Goal: Transaction & Acquisition: Purchase product/service

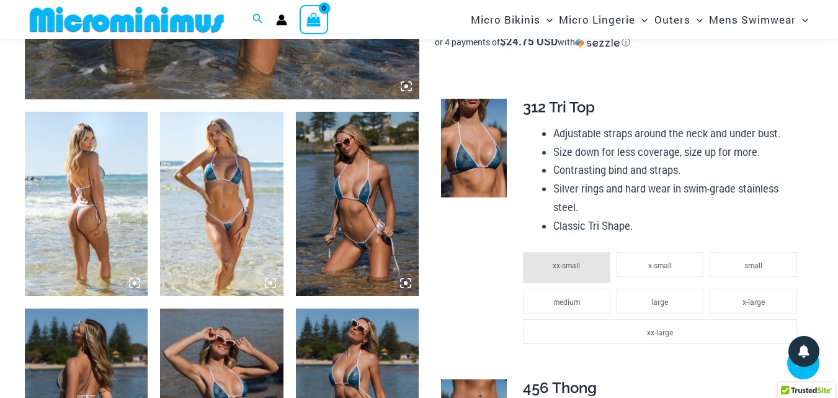
scroll to position [599, 0]
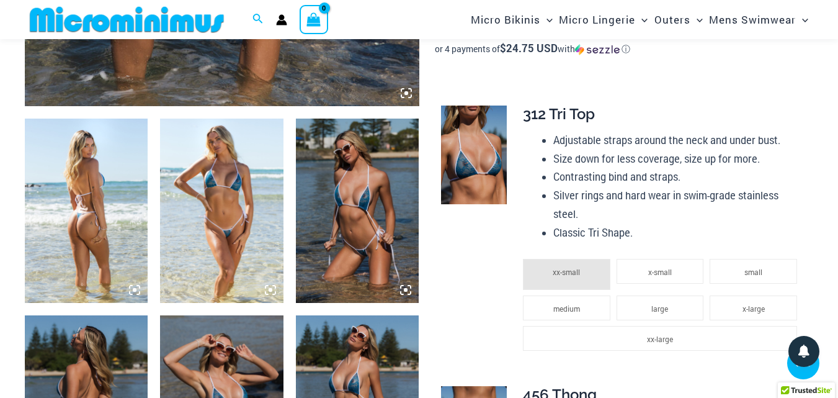
click at [89, 172] on img at bounding box center [86, 211] width 123 height 185
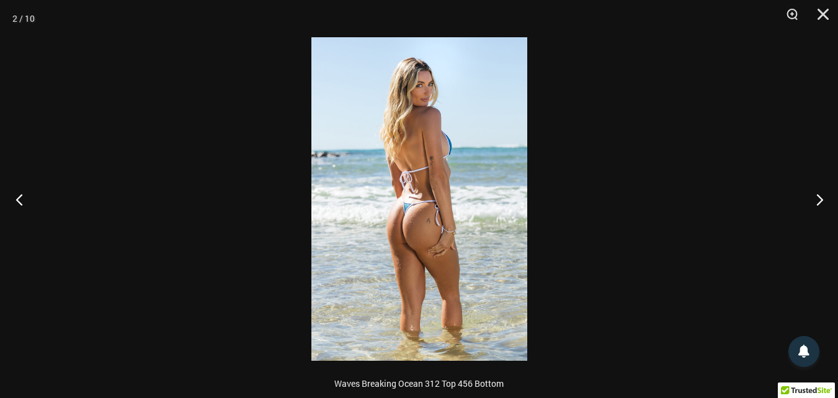
click at [17, 200] on button "Previous" at bounding box center [23, 199] width 47 height 62
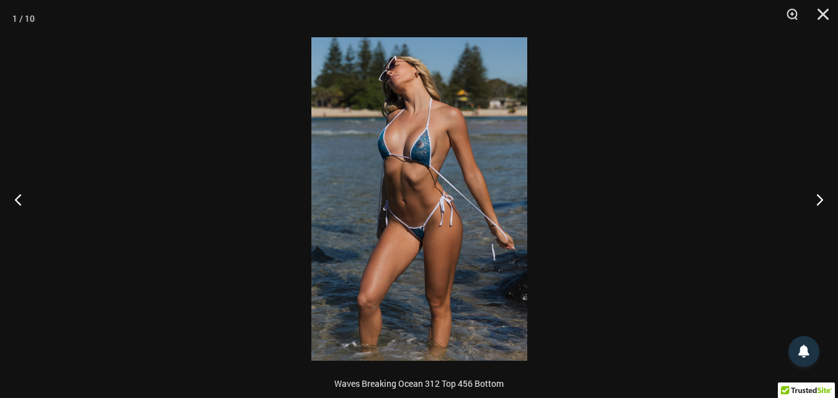
click at [374, 88] on img at bounding box center [419, 198] width 216 height 323
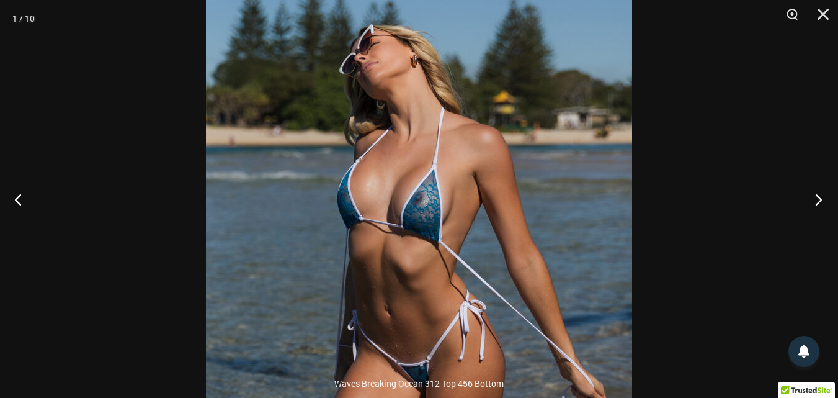
click at [815, 199] on button "Next" at bounding box center [815, 199] width 47 height 62
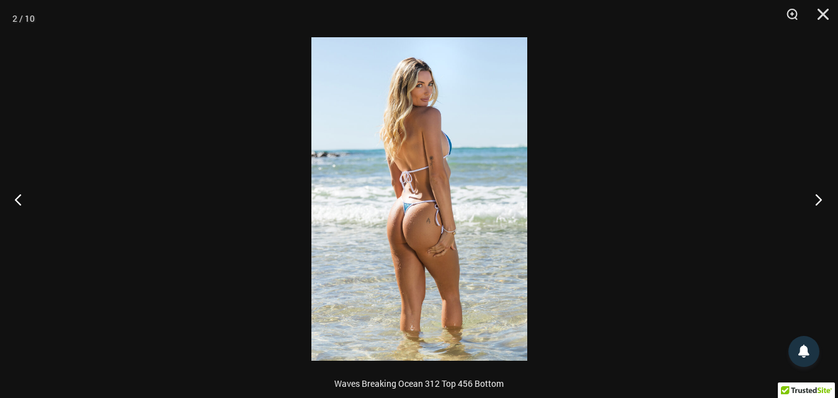
click at [815, 199] on button "Next" at bounding box center [815, 199] width 47 height 62
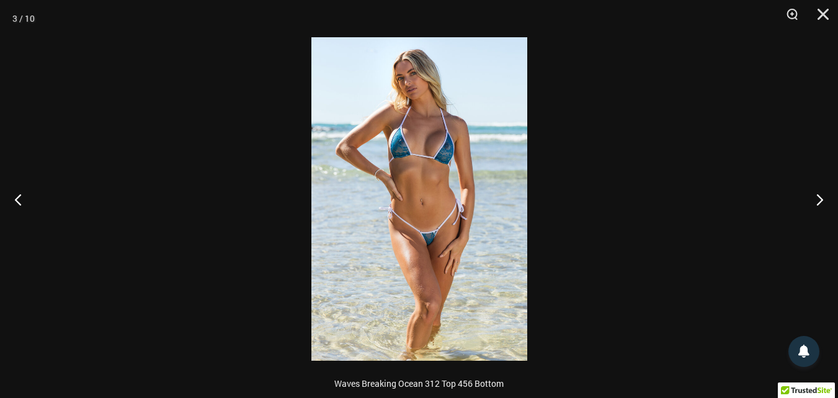
click at [400, 87] on img at bounding box center [419, 198] width 216 height 323
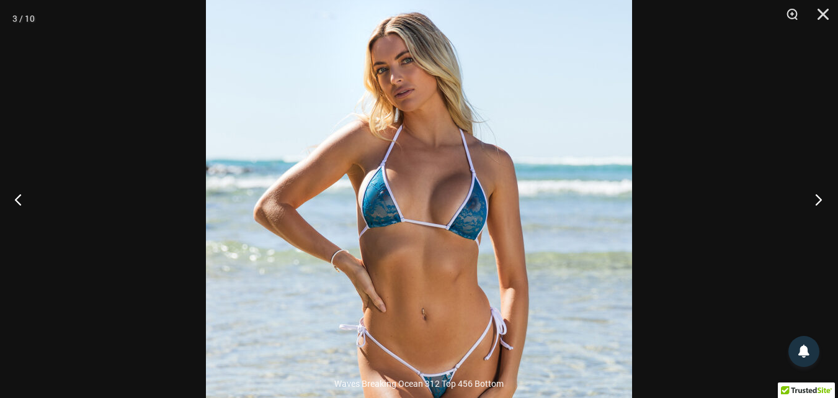
click at [818, 202] on button "Next" at bounding box center [815, 199] width 47 height 62
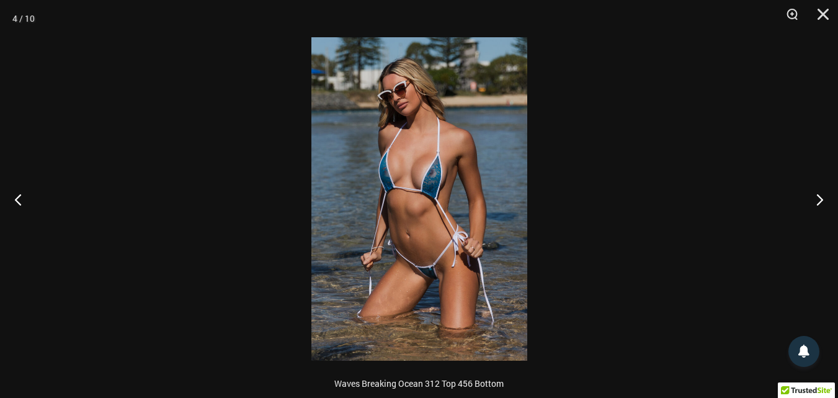
click at [420, 143] on img at bounding box center [419, 198] width 216 height 323
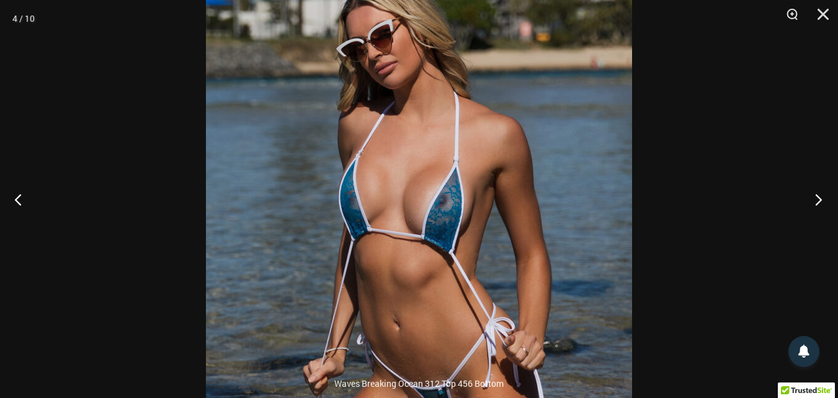
click at [817, 196] on button "Next" at bounding box center [815, 199] width 47 height 62
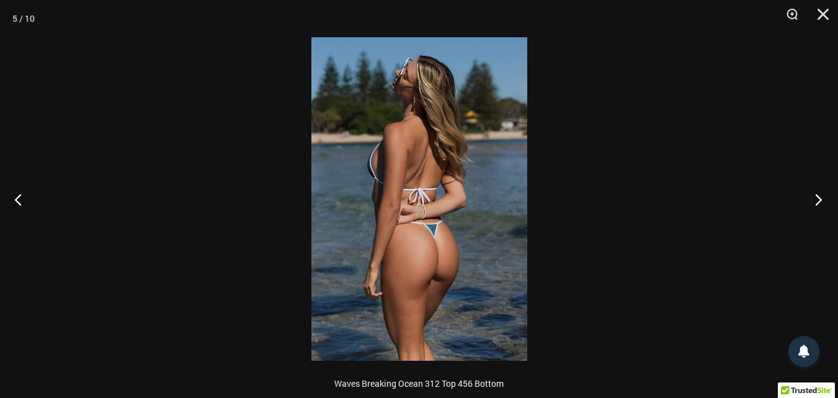
click at [817, 196] on button "Next" at bounding box center [815, 199] width 47 height 62
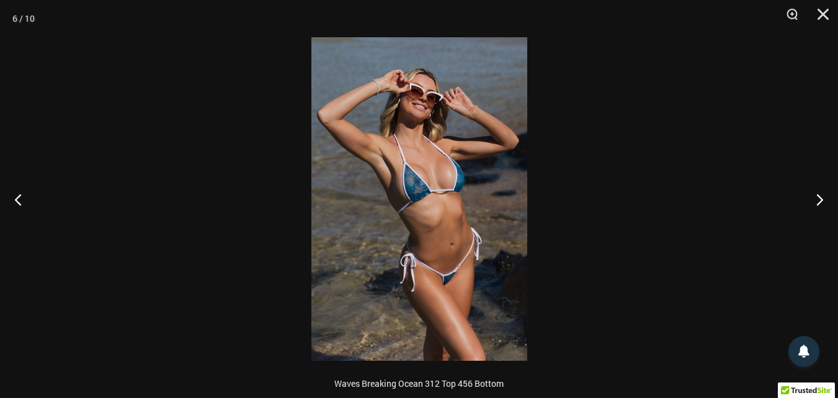
click at [418, 95] on img at bounding box center [419, 198] width 216 height 323
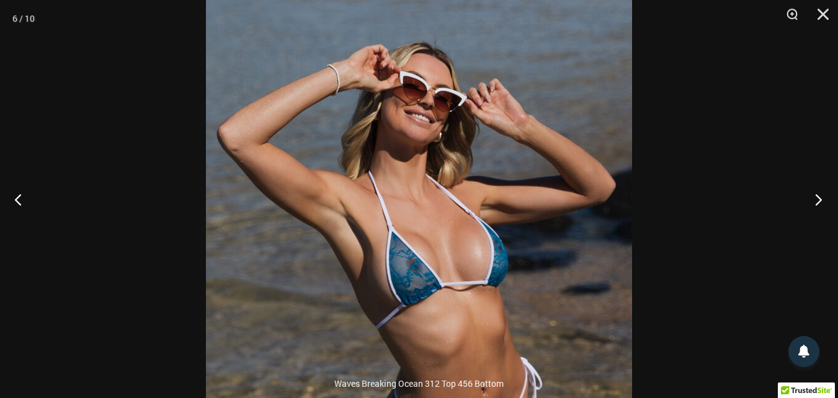
click at [817, 197] on button "Next" at bounding box center [815, 199] width 47 height 62
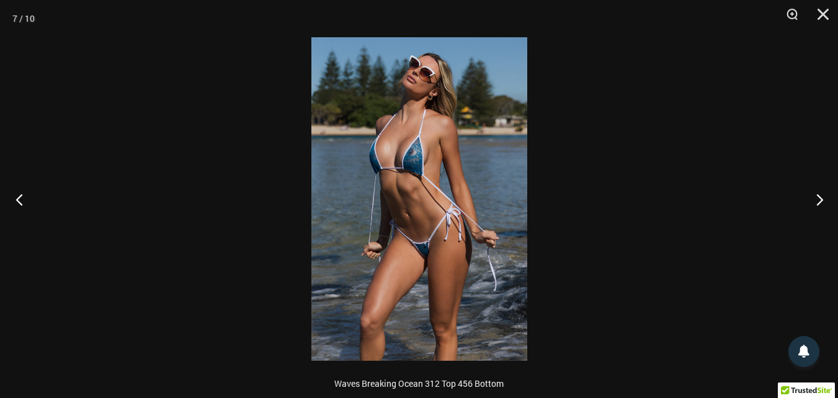
click at [17, 199] on button "Previous" at bounding box center [23, 199] width 47 height 62
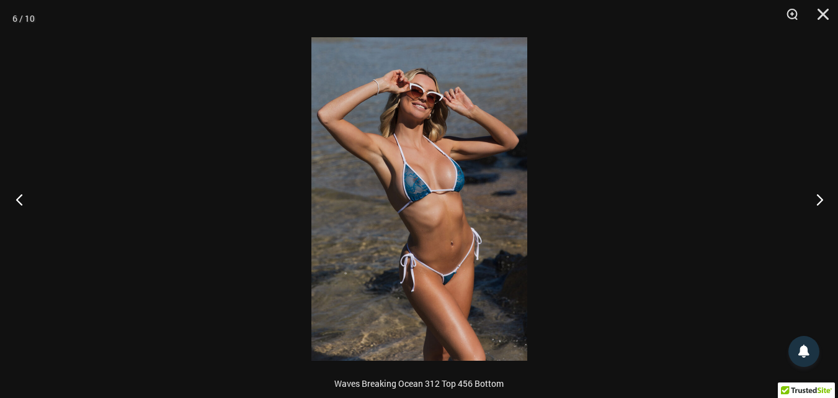
click at [17, 199] on button "Previous" at bounding box center [23, 199] width 47 height 62
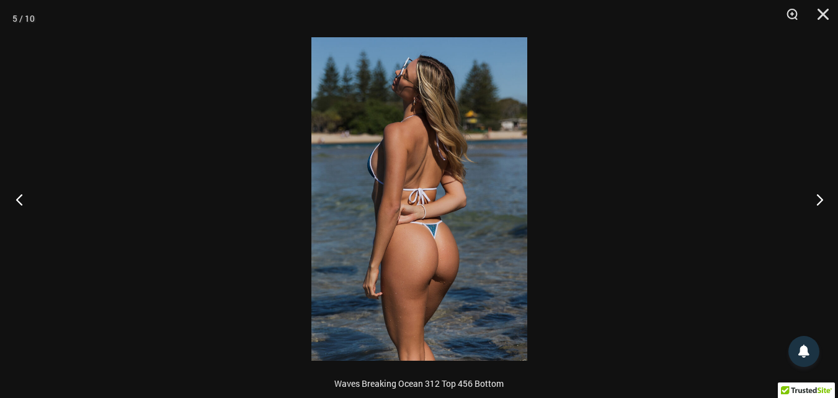
click at [17, 199] on button "Previous" at bounding box center [23, 199] width 47 height 62
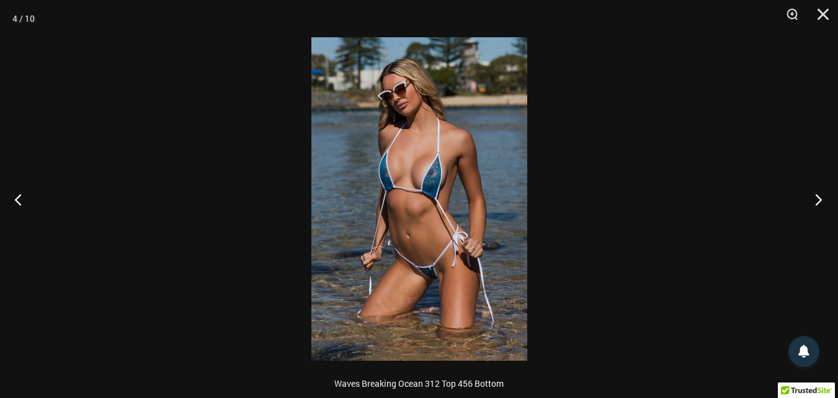
click at [816, 194] on button "Next" at bounding box center [815, 199] width 47 height 62
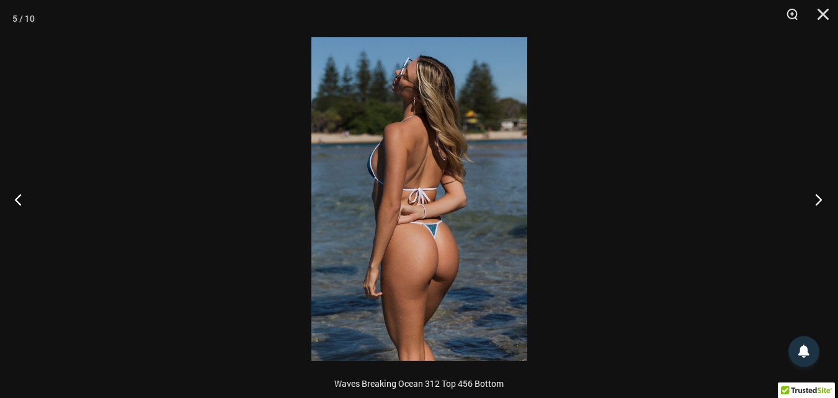
click at [816, 194] on button "Next" at bounding box center [815, 199] width 47 height 62
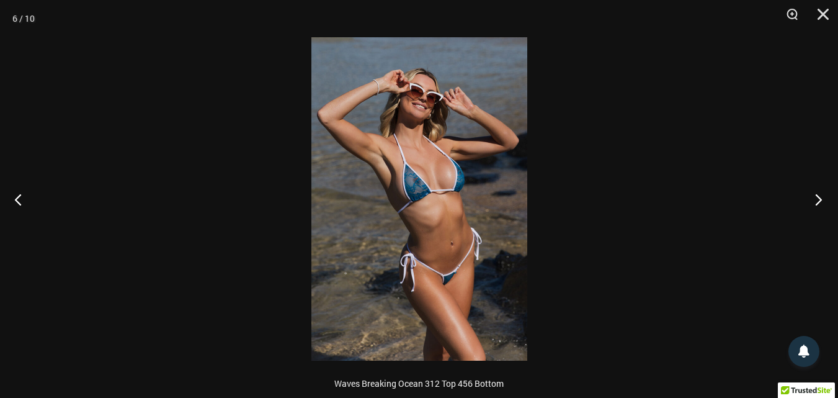
click at [816, 194] on button "Next" at bounding box center [815, 199] width 47 height 62
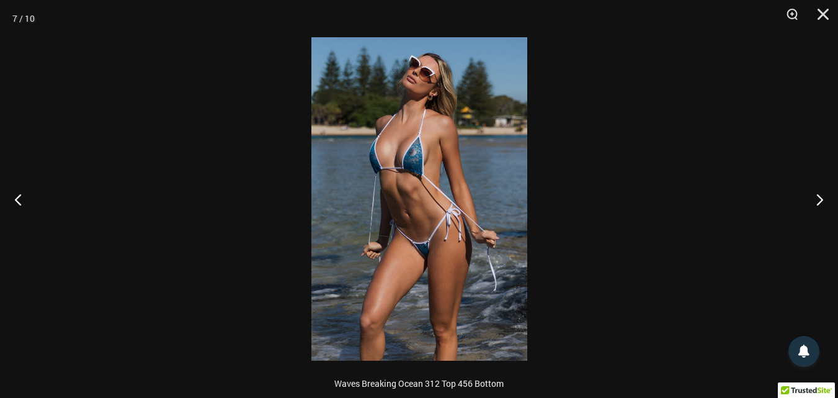
click at [400, 151] on img at bounding box center [419, 198] width 216 height 323
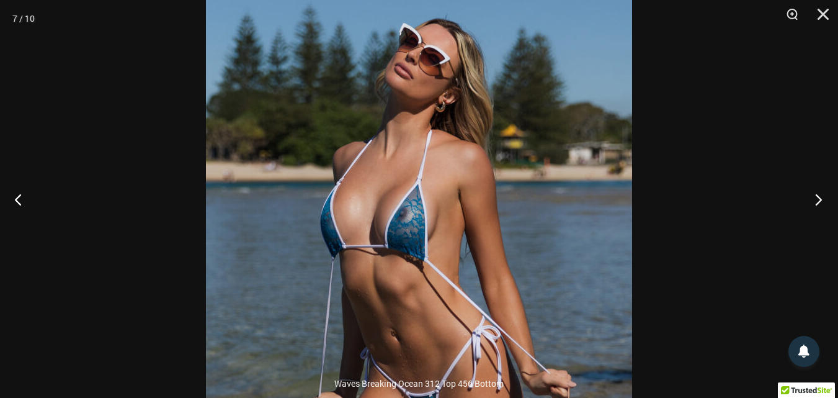
click at [819, 199] on button "Next" at bounding box center [815, 199] width 47 height 62
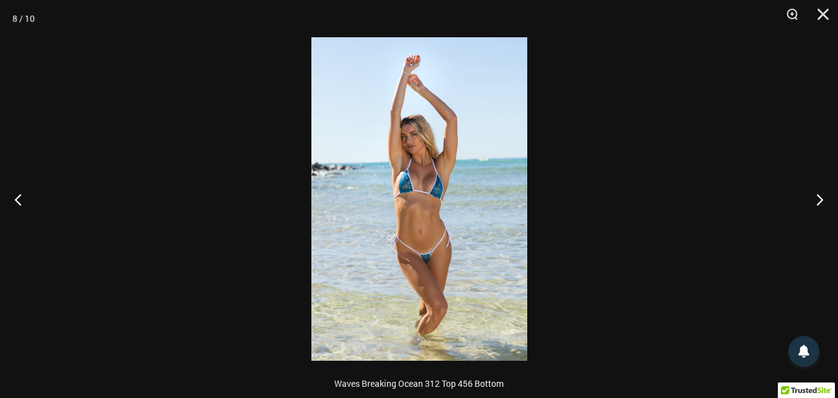
click at [405, 150] on img at bounding box center [419, 198] width 216 height 323
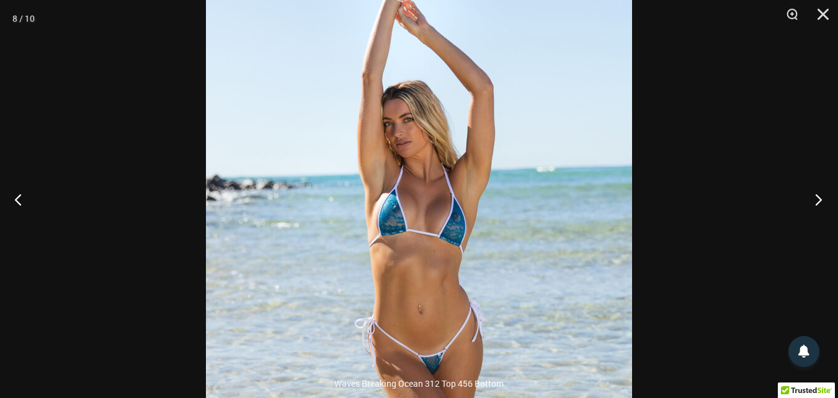
click at [822, 196] on button "Next" at bounding box center [815, 199] width 47 height 62
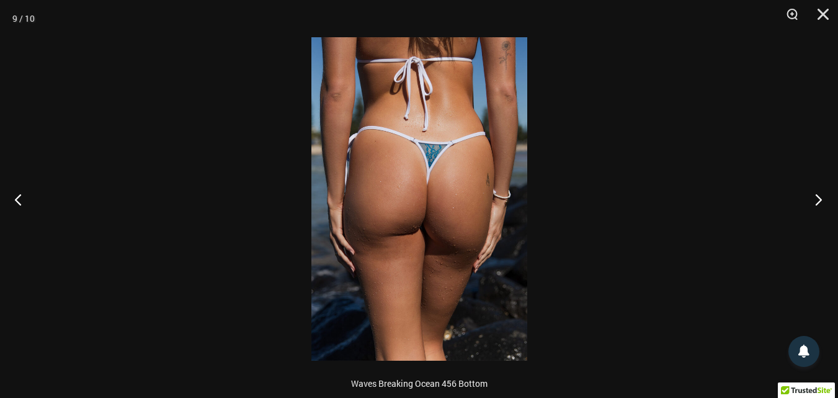
click at [822, 196] on button "Next" at bounding box center [815, 199] width 47 height 62
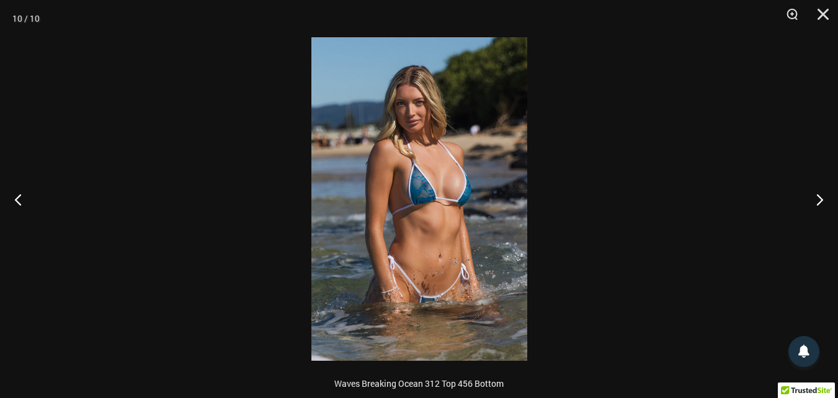
click at [424, 159] on img at bounding box center [419, 198] width 216 height 323
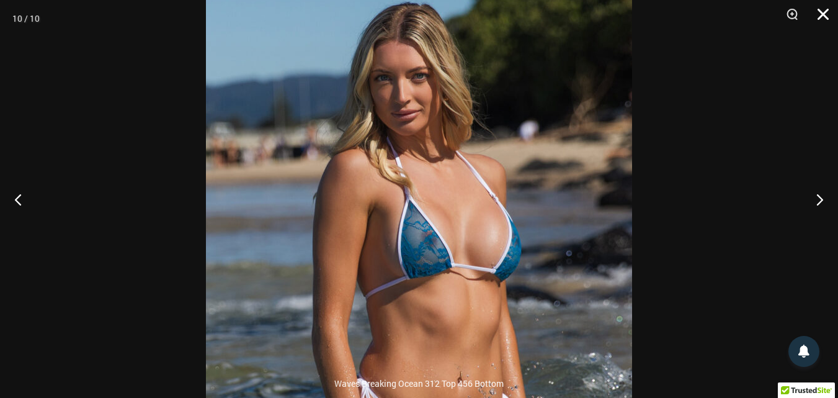
click at [822, 13] on button "Close" at bounding box center [819, 18] width 31 height 37
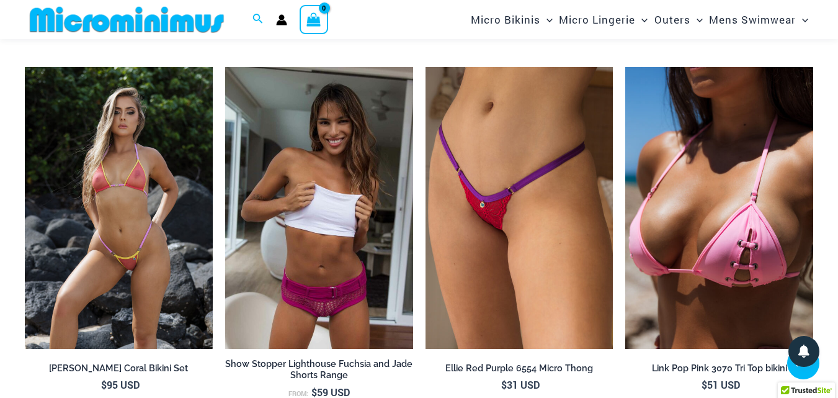
scroll to position [2287, 0]
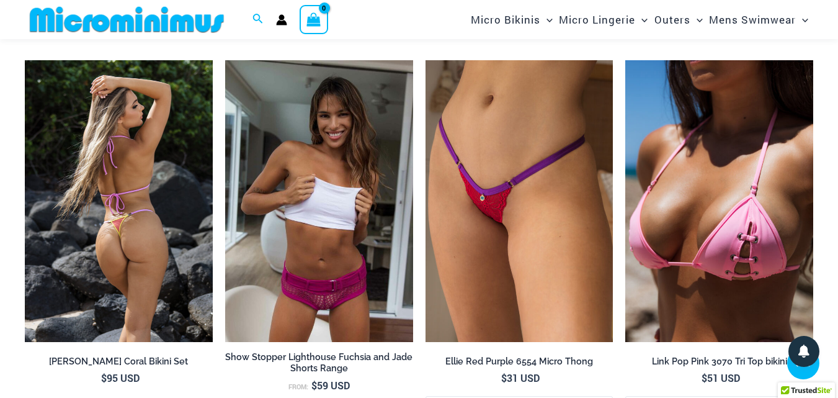
click at [109, 240] on img at bounding box center [119, 201] width 188 height 282
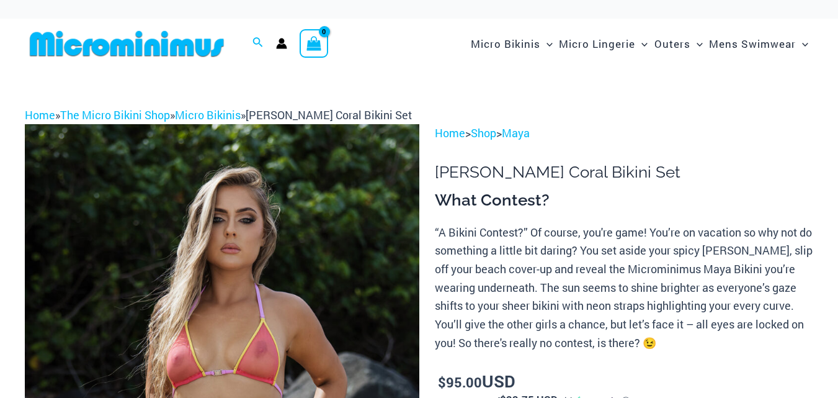
scroll to position [106, 0]
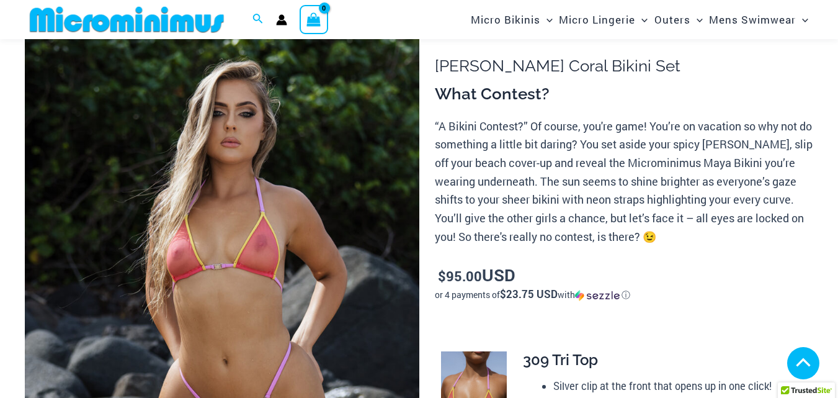
click at [213, 221] on img at bounding box center [222, 313] width 395 height 591
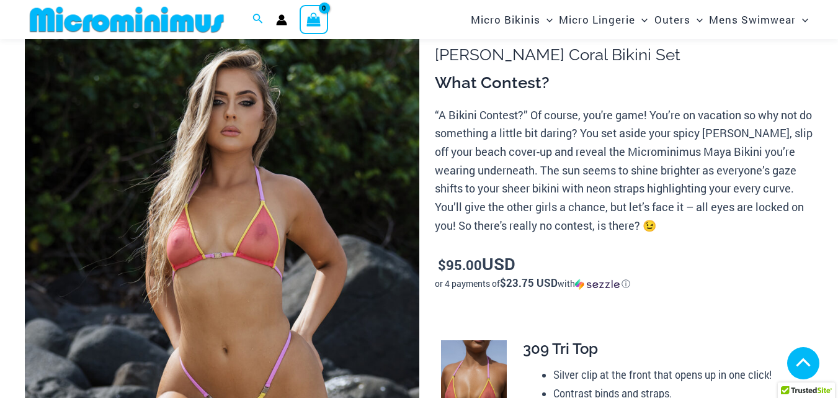
scroll to position [191, 0]
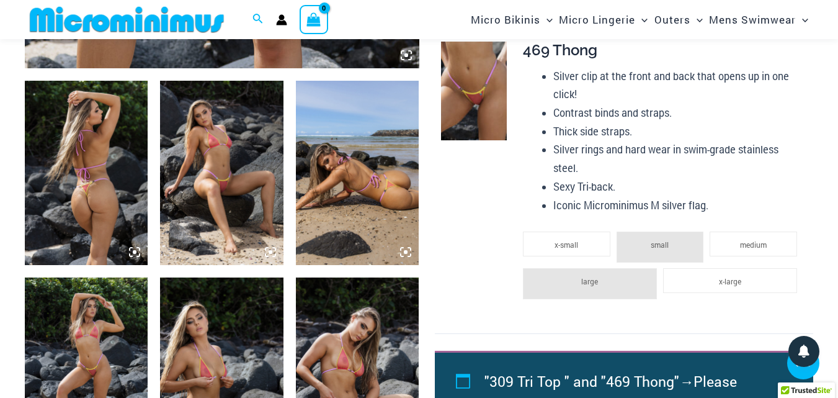
scroll to position [637, 0]
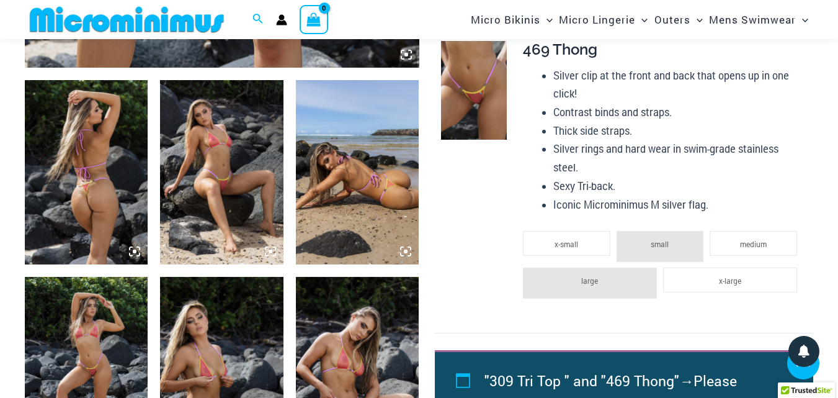
click at [87, 171] on img at bounding box center [86, 172] width 123 height 185
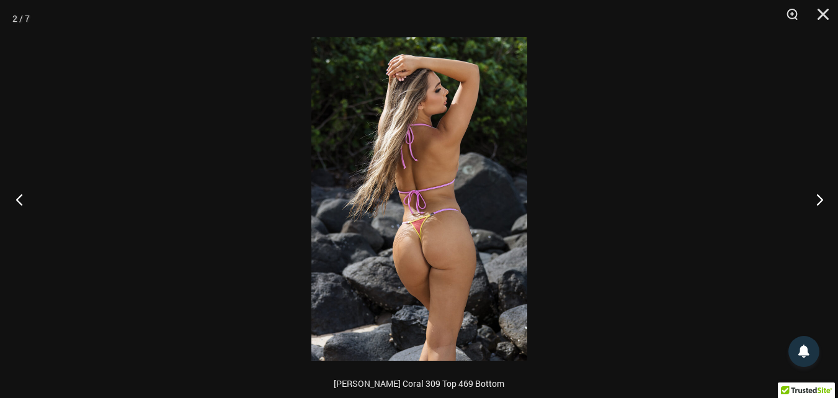
click at [19, 197] on button "Previous" at bounding box center [23, 199] width 47 height 62
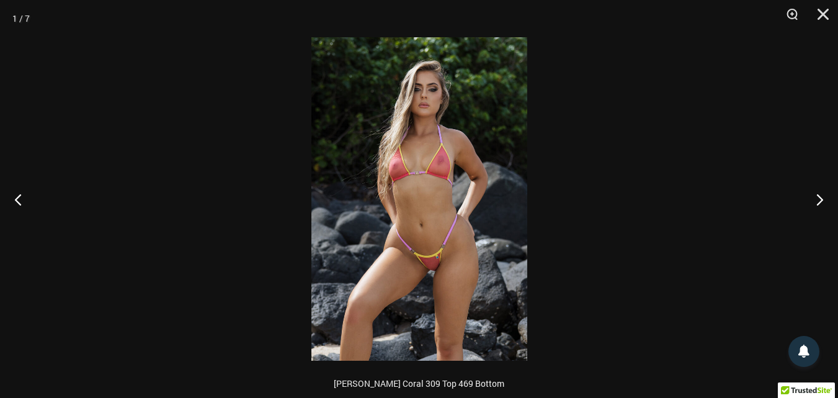
click at [405, 113] on img at bounding box center [419, 198] width 216 height 323
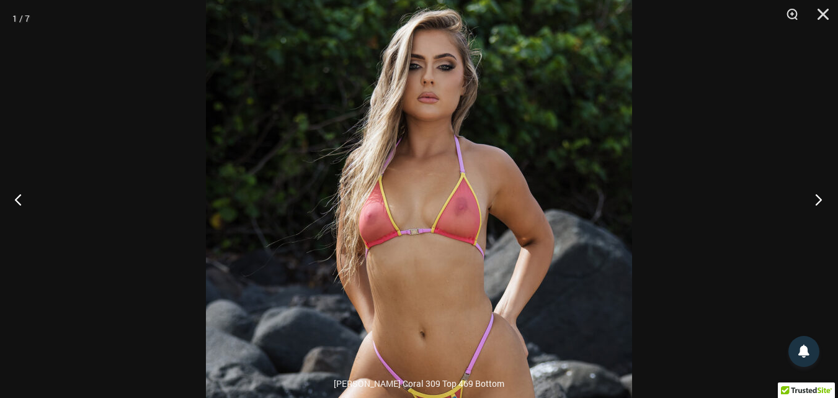
click at [814, 197] on button "Next" at bounding box center [815, 199] width 47 height 62
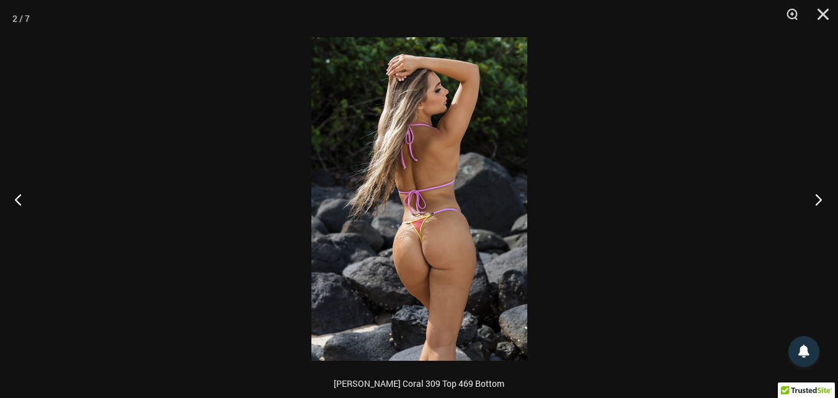
click at [814, 197] on button "Next" at bounding box center [815, 199] width 47 height 62
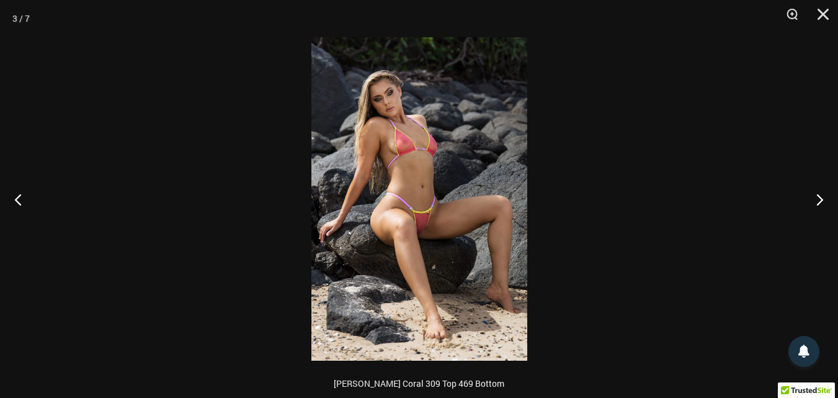
click at [405, 158] on img at bounding box center [419, 198] width 216 height 323
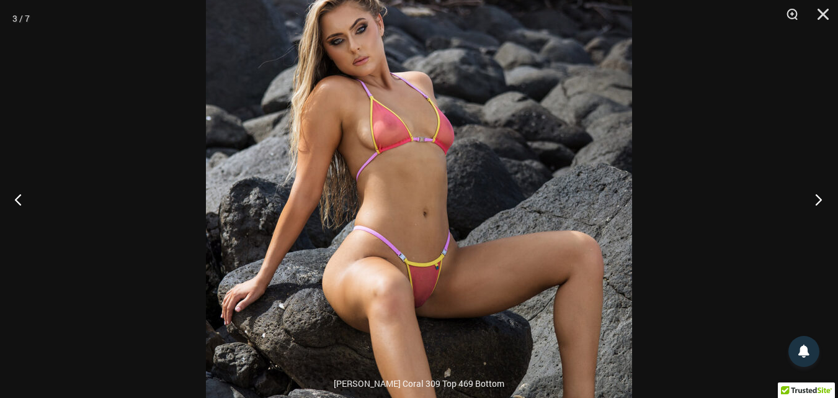
click at [815, 196] on button "Next" at bounding box center [815, 199] width 47 height 62
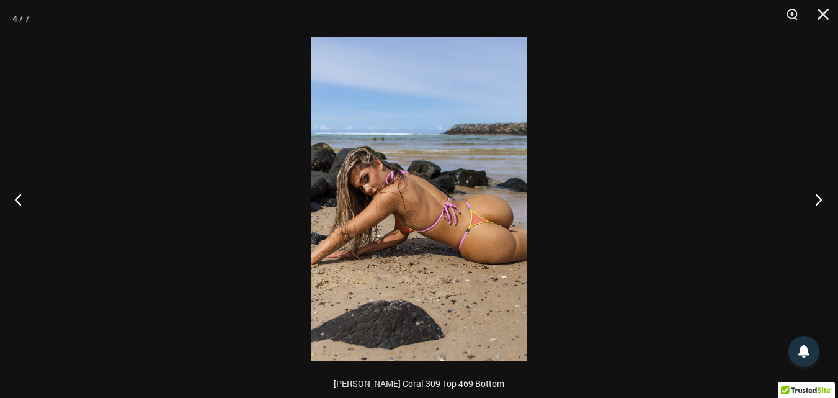
click at [815, 196] on button "Next" at bounding box center [815, 199] width 47 height 62
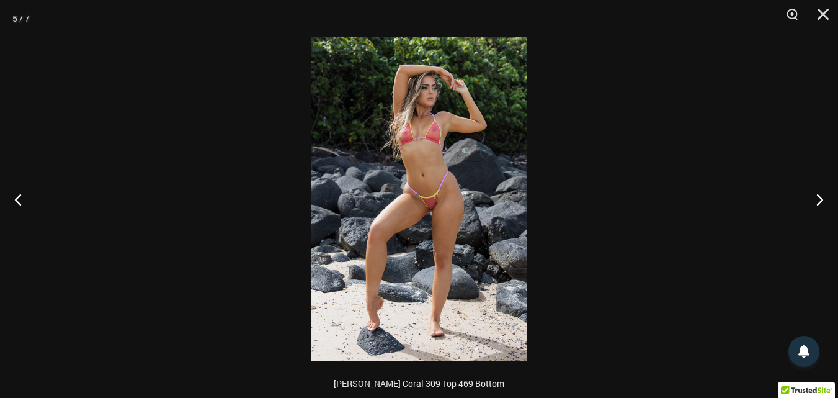
click at [464, 128] on img at bounding box center [419, 198] width 216 height 323
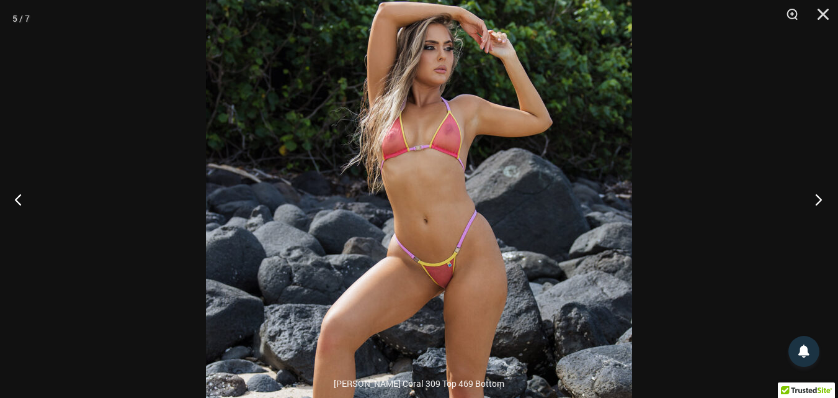
click at [818, 197] on button "Next" at bounding box center [815, 199] width 47 height 62
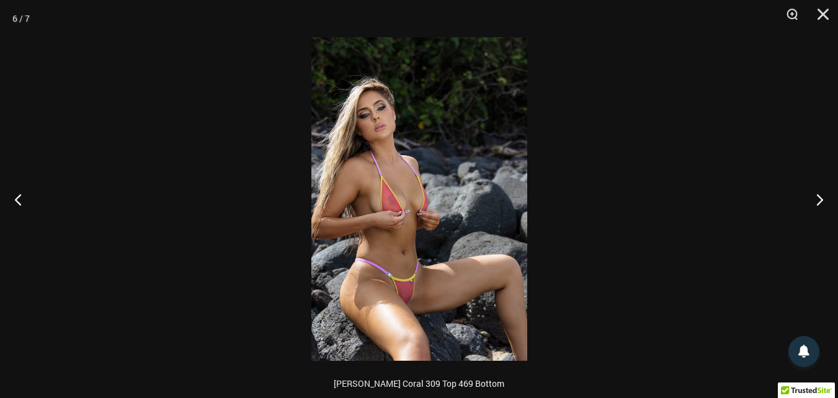
click at [398, 189] on img at bounding box center [419, 198] width 216 height 323
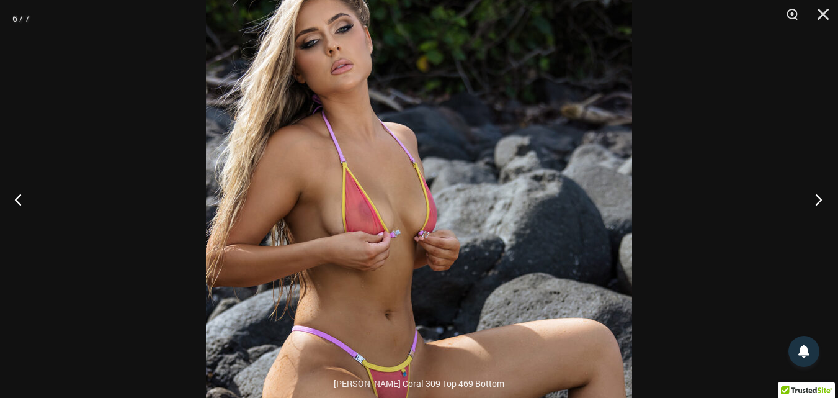
click at [817, 199] on button "Next" at bounding box center [815, 199] width 47 height 62
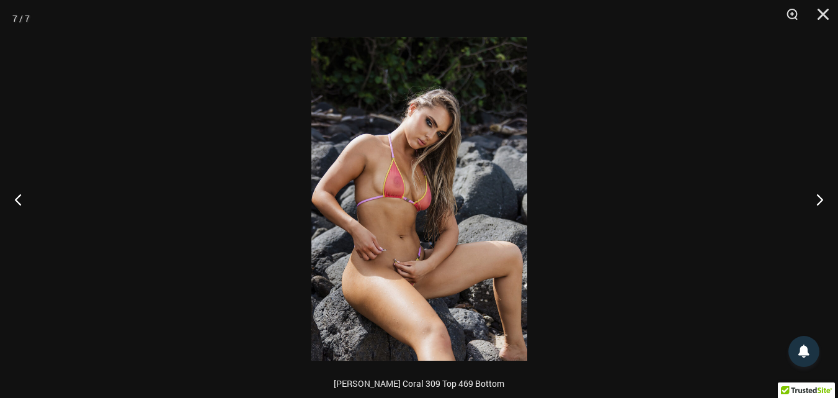
click at [418, 190] on img at bounding box center [419, 198] width 216 height 323
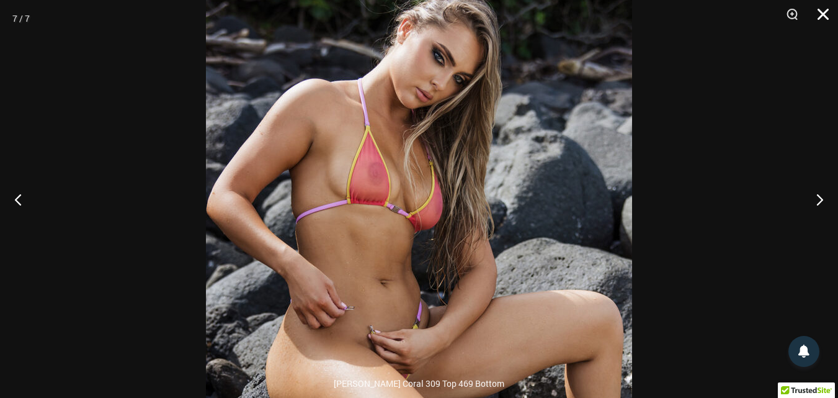
click at [820, 11] on button "Close" at bounding box center [819, 18] width 31 height 37
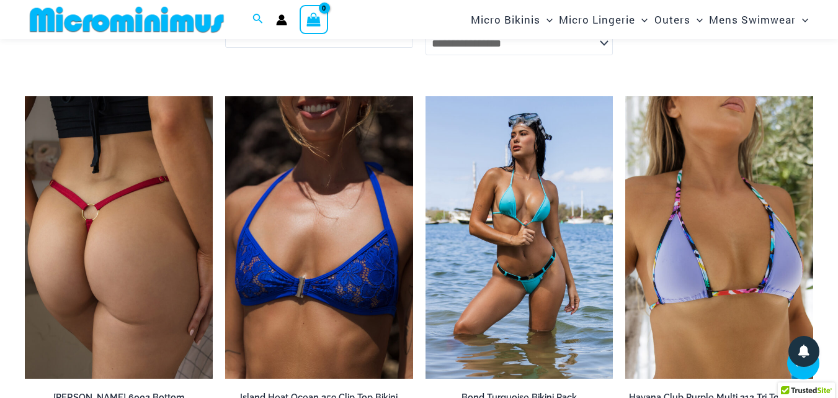
scroll to position [1944, 0]
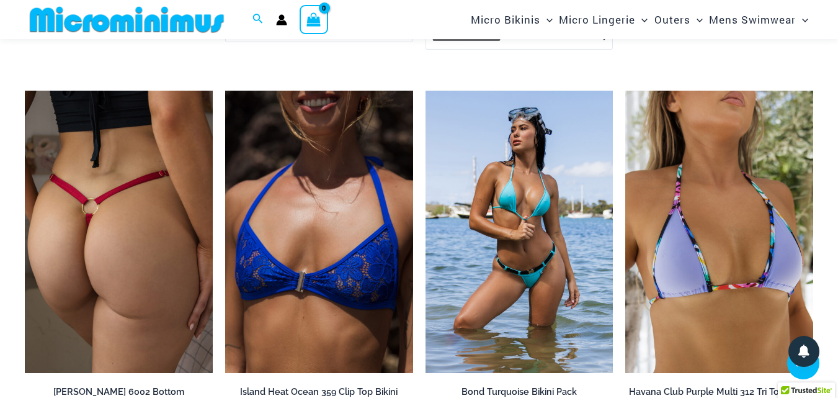
click at [122, 221] on img at bounding box center [119, 232] width 188 height 282
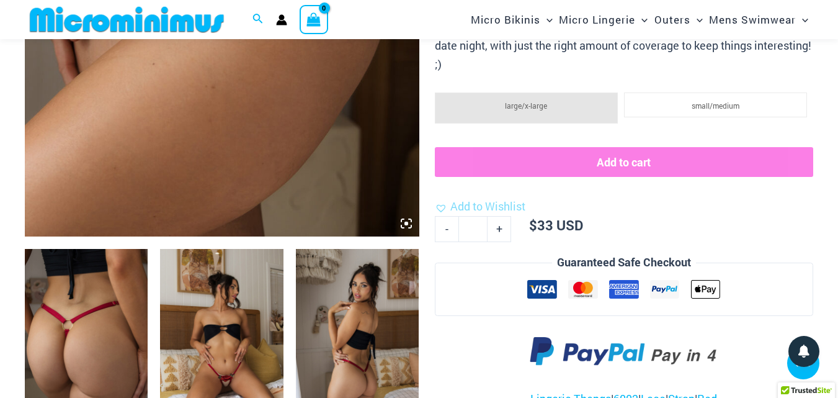
scroll to position [469, 0]
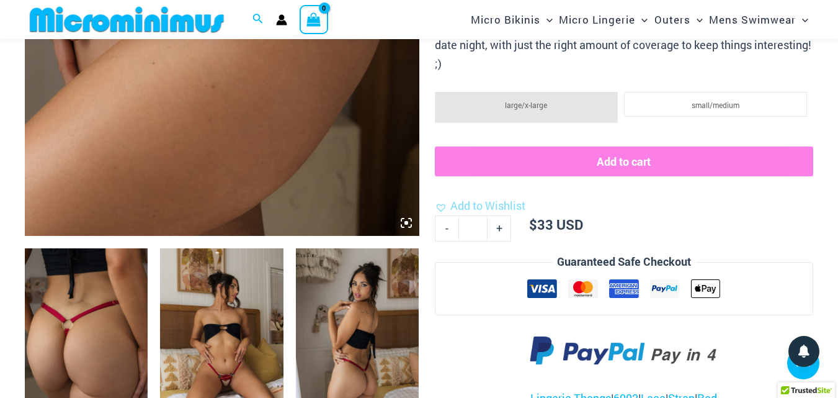
click at [92, 311] on img at bounding box center [86, 340] width 123 height 185
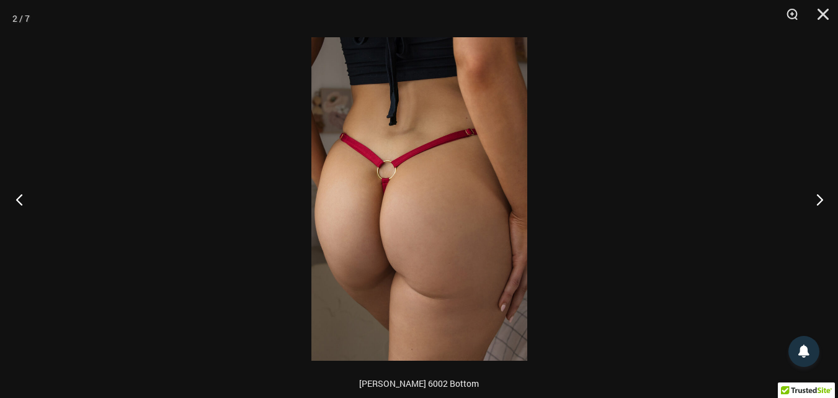
click at [21, 197] on button "Previous" at bounding box center [23, 199] width 47 height 62
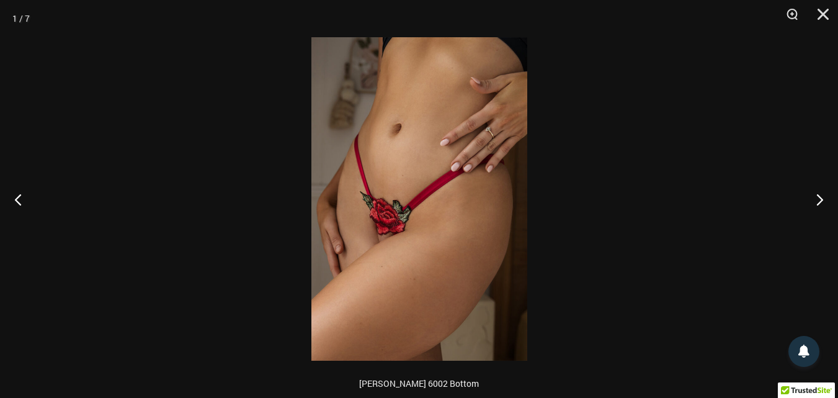
click at [385, 235] on img at bounding box center [419, 198] width 216 height 323
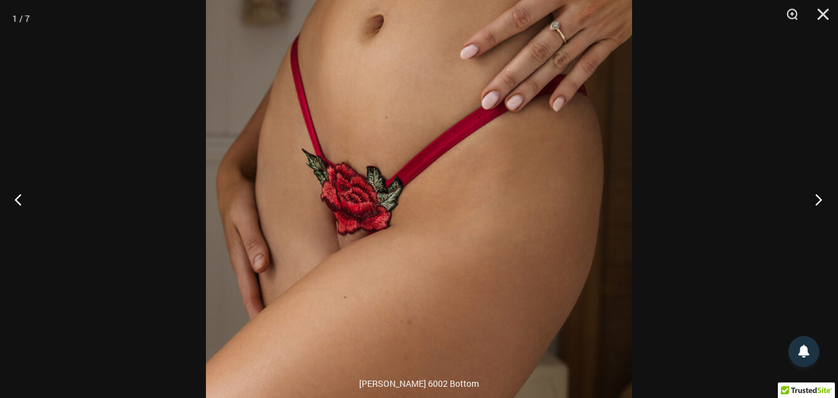
click at [818, 197] on button "Next" at bounding box center [815, 199] width 47 height 62
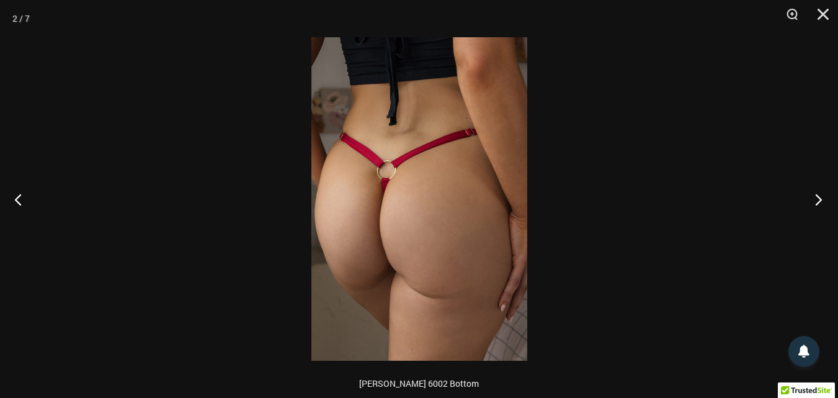
click at [818, 197] on button "Next" at bounding box center [815, 199] width 47 height 62
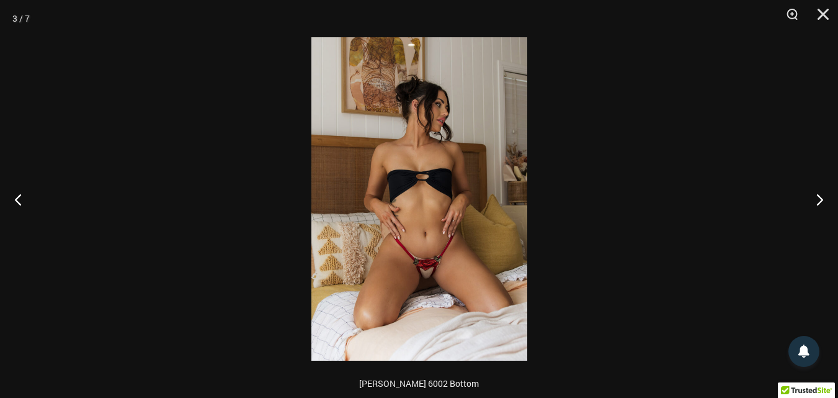
click at [432, 244] on img at bounding box center [419, 198] width 216 height 323
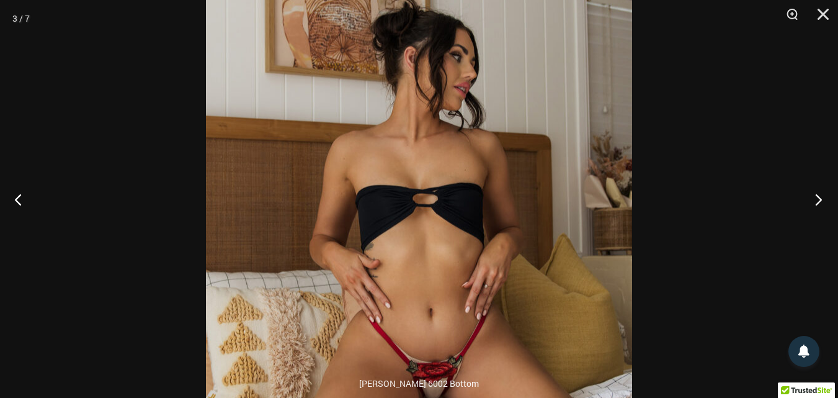
click at [818, 200] on button "Next" at bounding box center [815, 199] width 47 height 62
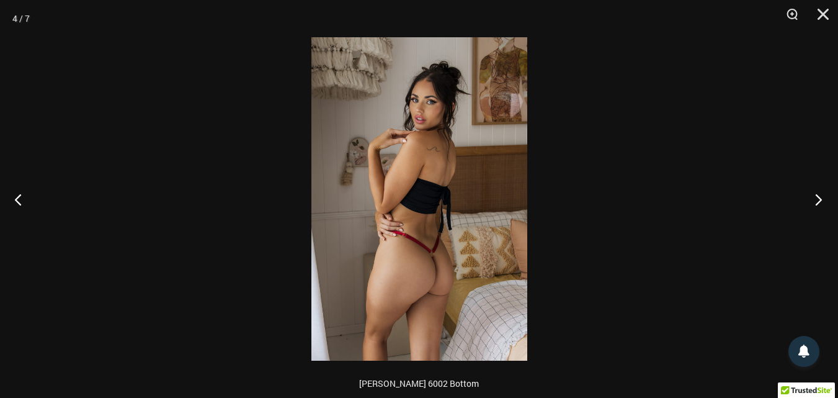
click at [818, 200] on button "Next" at bounding box center [815, 199] width 47 height 62
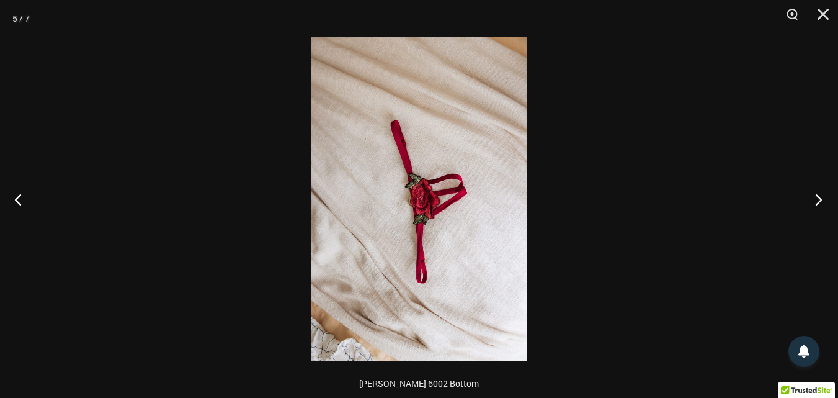
click at [818, 200] on button "Next" at bounding box center [815, 199] width 47 height 62
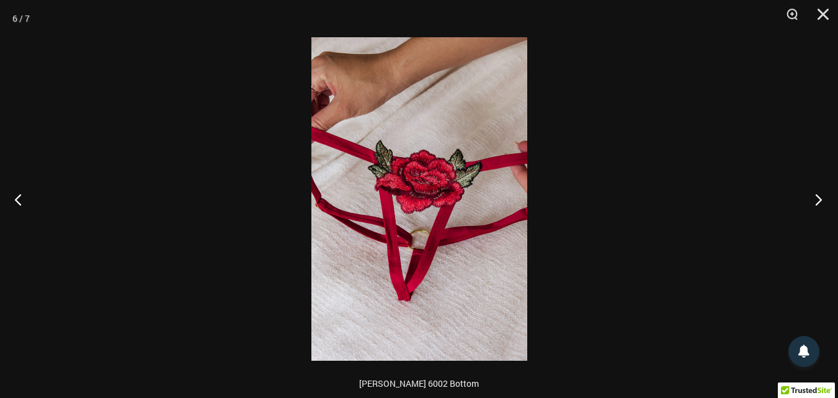
click at [818, 200] on button "Next" at bounding box center [815, 199] width 47 height 62
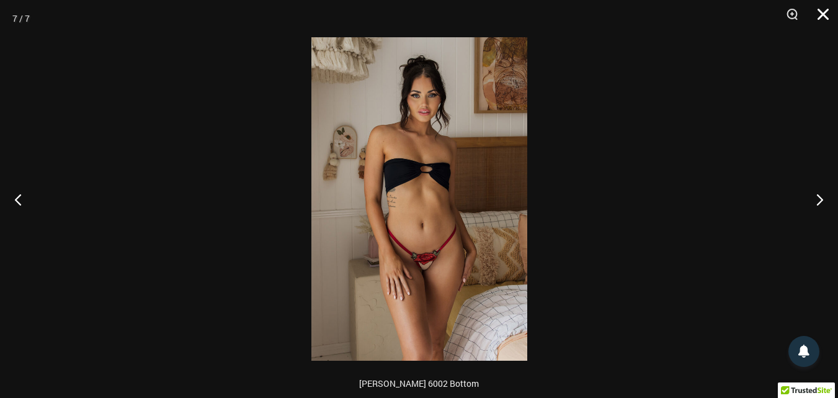
click at [825, 12] on button "Close" at bounding box center [819, 18] width 31 height 37
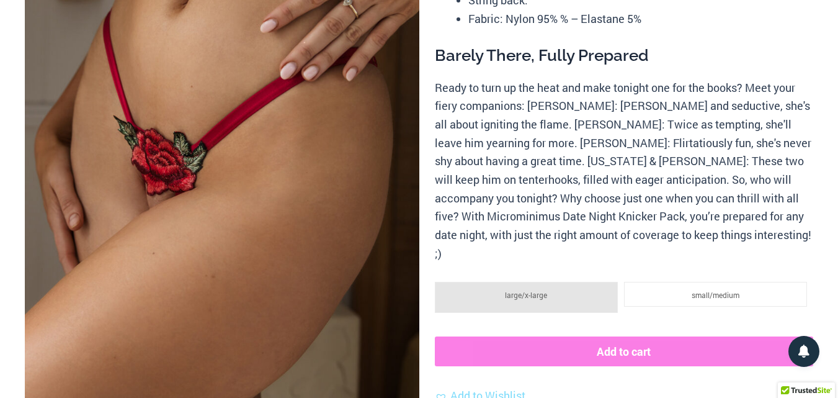
scroll to position [0, 0]
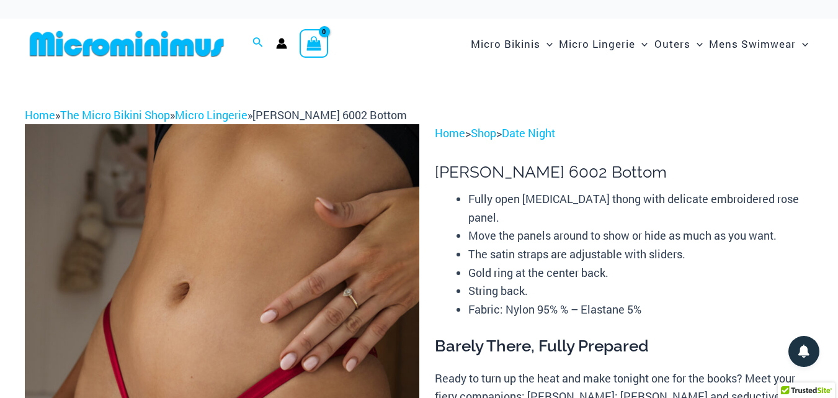
click at [155, 47] on img at bounding box center [127, 44] width 204 height 28
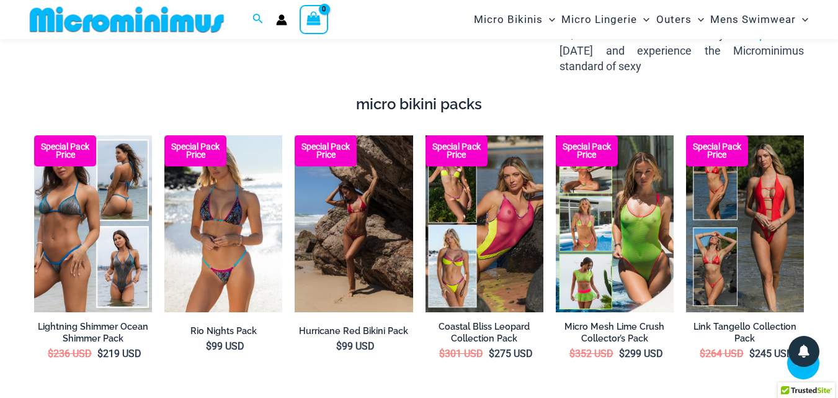
scroll to position [1940, 0]
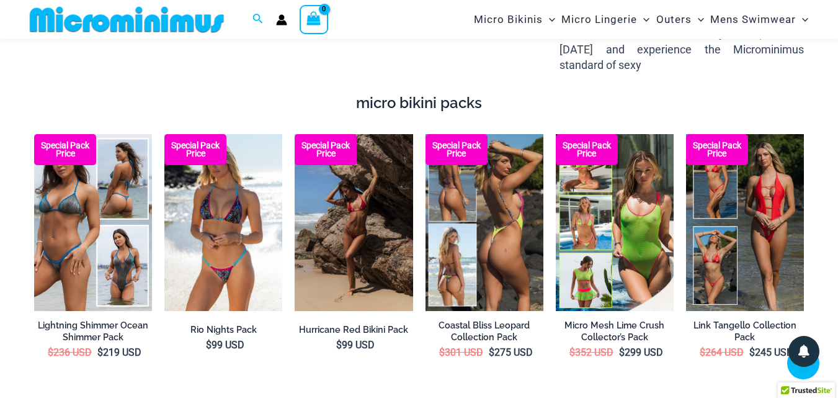
click at [494, 199] on img at bounding box center [485, 222] width 118 height 177
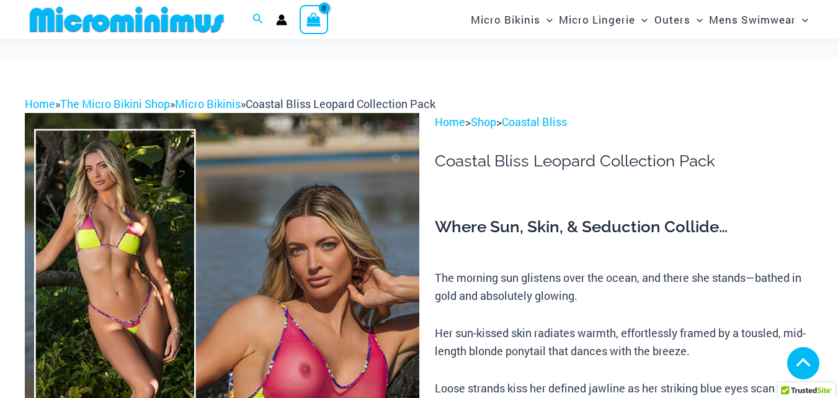
scroll to position [567, 0]
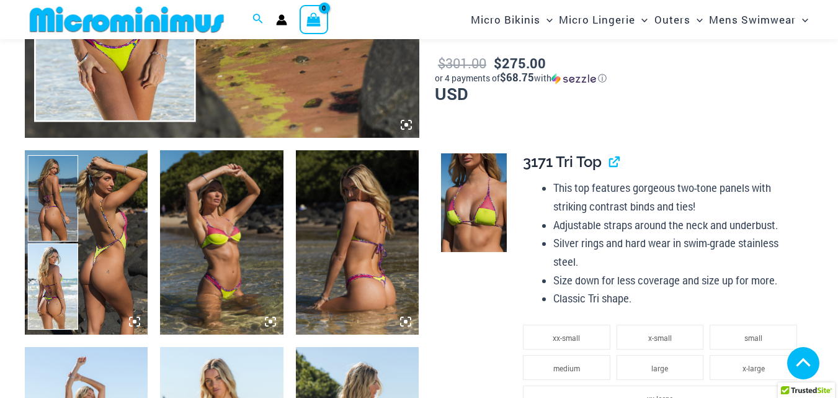
drag, startPoint x: 99, startPoint y: 235, endPoint x: 127, endPoint y: 7, distance: 229.4
click at [99, 235] on img at bounding box center [86, 242] width 123 height 185
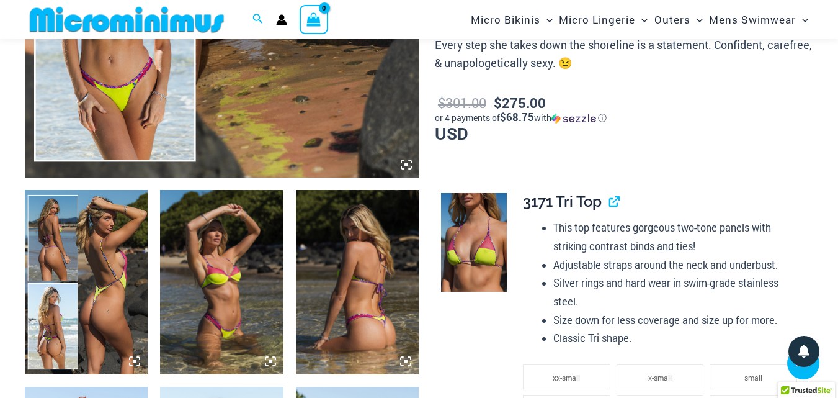
scroll to position [491, 0]
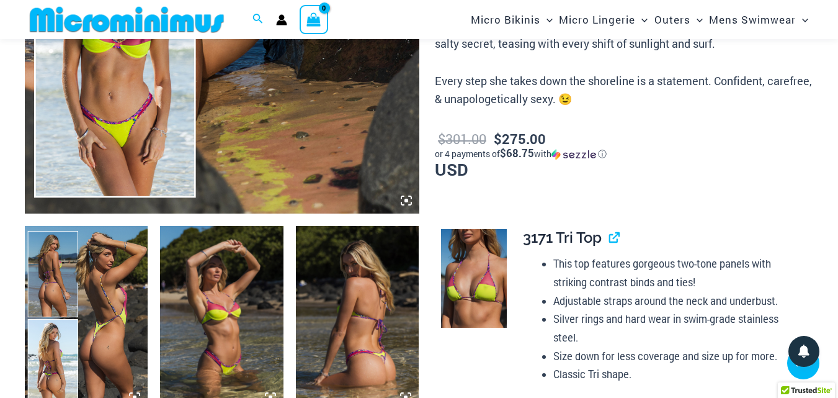
click at [97, 294] on img at bounding box center [86, 318] width 123 height 185
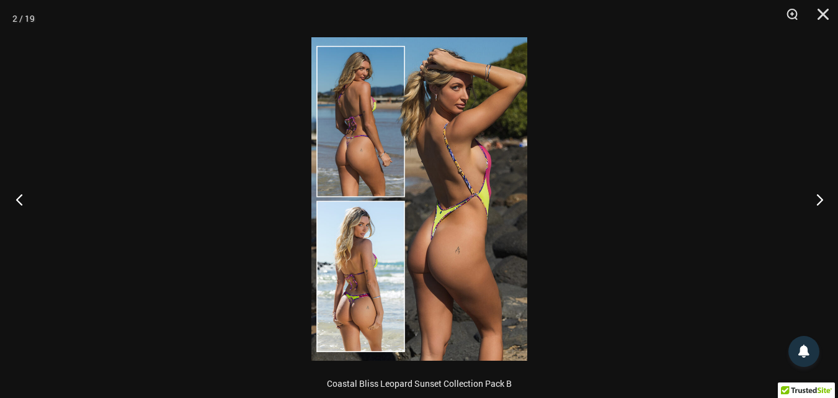
click at [18, 196] on button "Previous" at bounding box center [23, 199] width 47 height 62
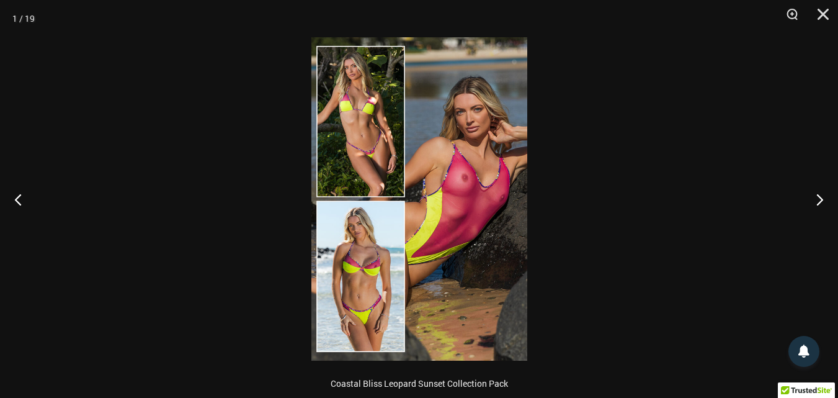
click at [446, 194] on img at bounding box center [419, 198] width 216 height 323
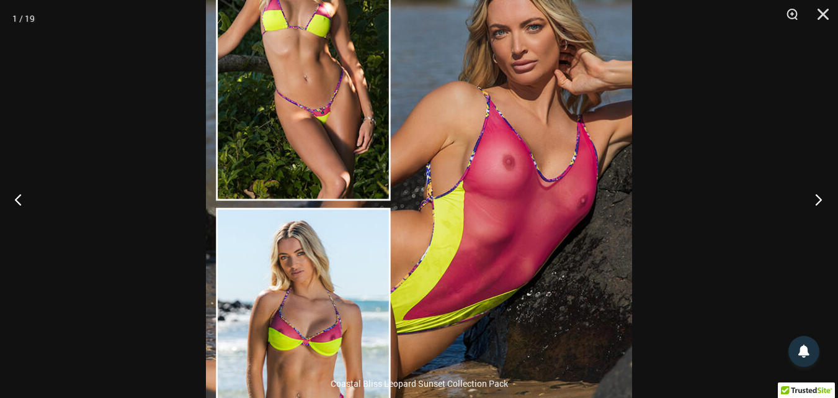
click at [814, 195] on button "Next" at bounding box center [815, 199] width 47 height 62
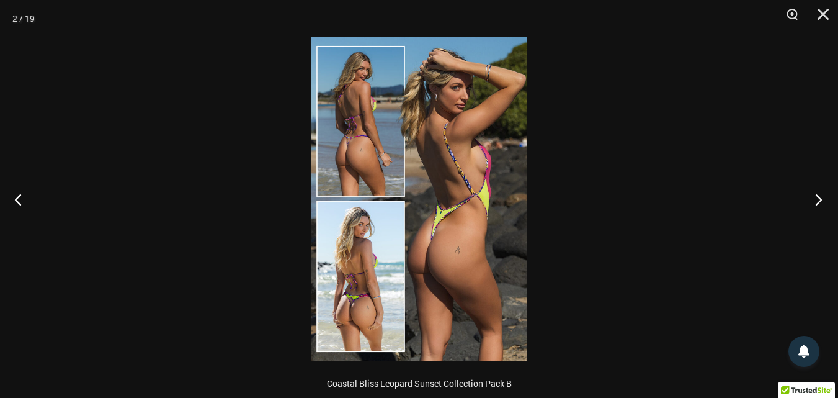
click at [814, 195] on button "Next" at bounding box center [815, 199] width 47 height 62
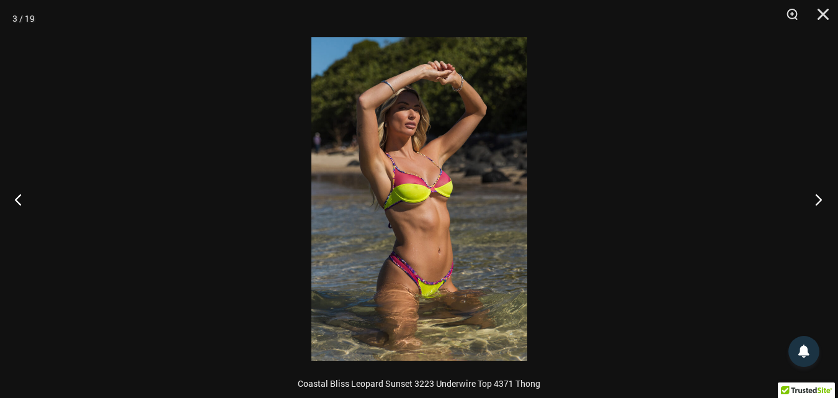
click at [814, 195] on button "Next" at bounding box center [815, 199] width 47 height 62
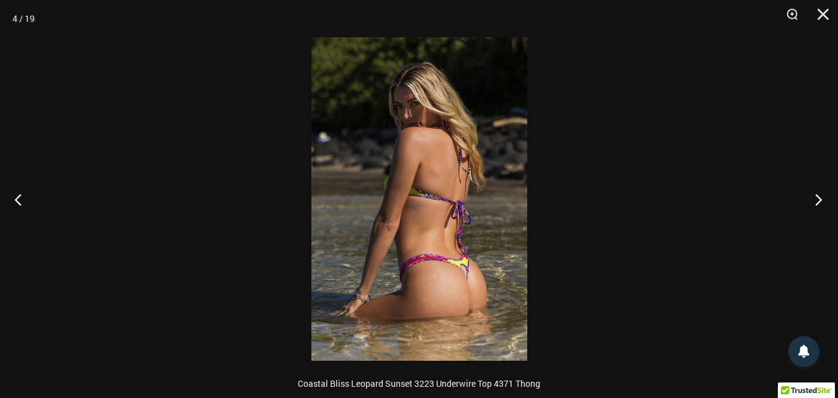
click at [814, 195] on button "Next" at bounding box center [815, 199] width 47 height 62
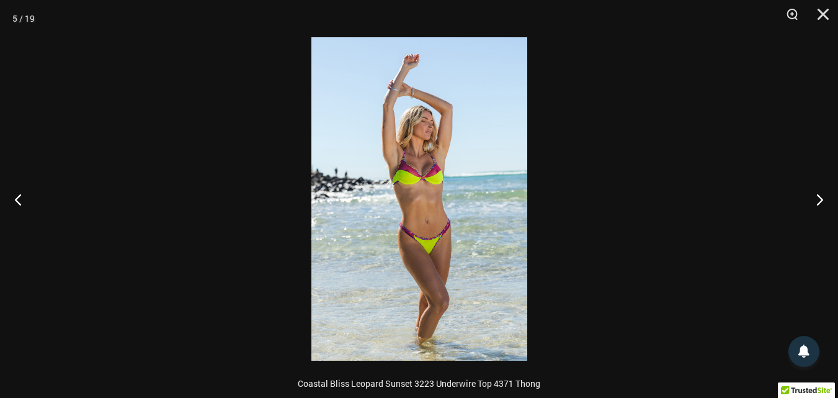
click at [421, 154] on img at bounding box center [419, 198] width 216 height 323
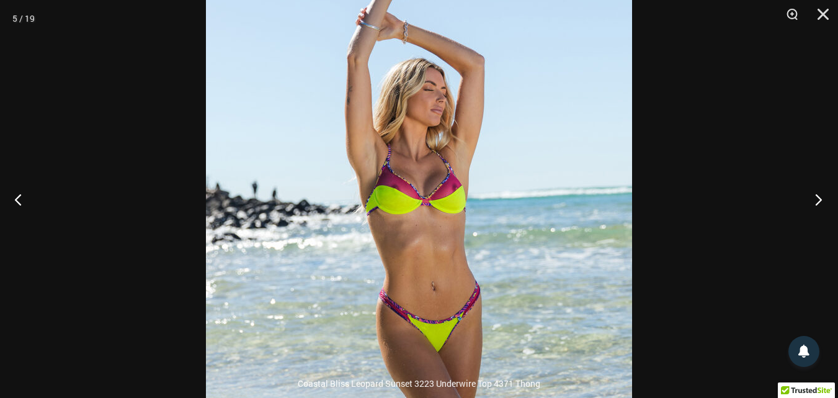
click at [817, 200] on button "Next" at bounding box center [815, 199] width 47 height 62
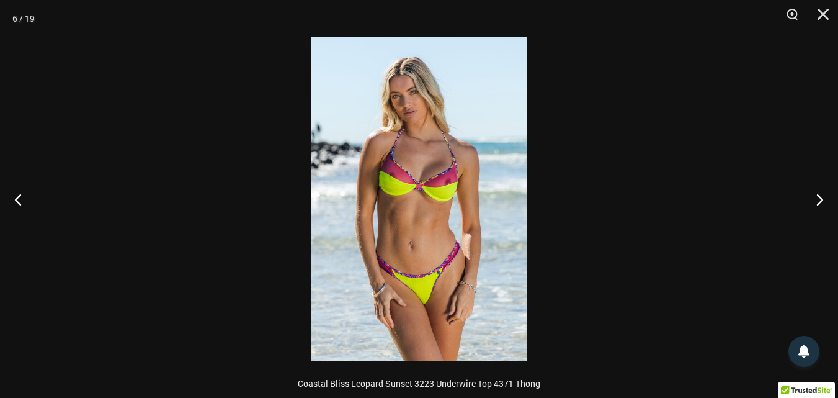
click at [446, 114] on img at bounding box center [419, 198] width 216 height 323
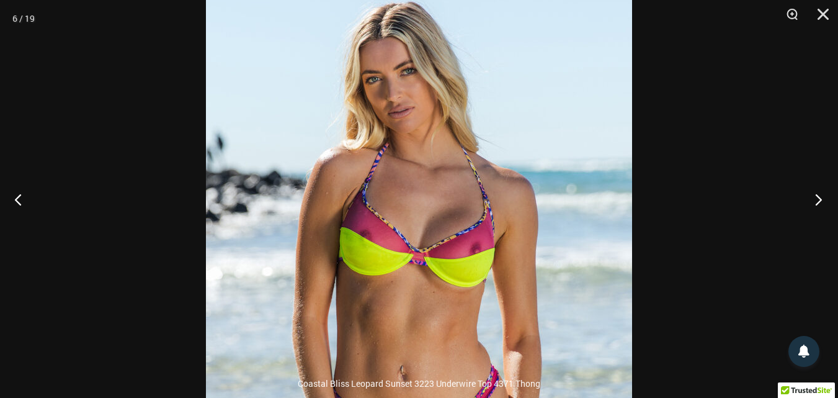
click at [814, 200] on button "Next" at bounding box center [815, 199] width 47 height 62
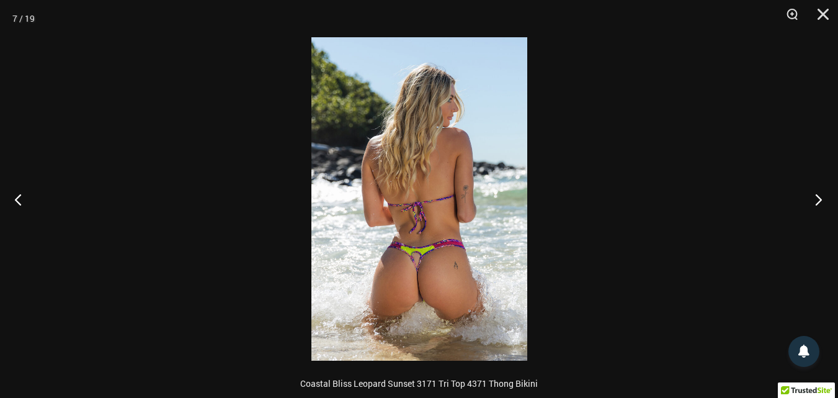
click at [814, 200] on button "Next" at bounding box center [815, 199] width 47 height 62
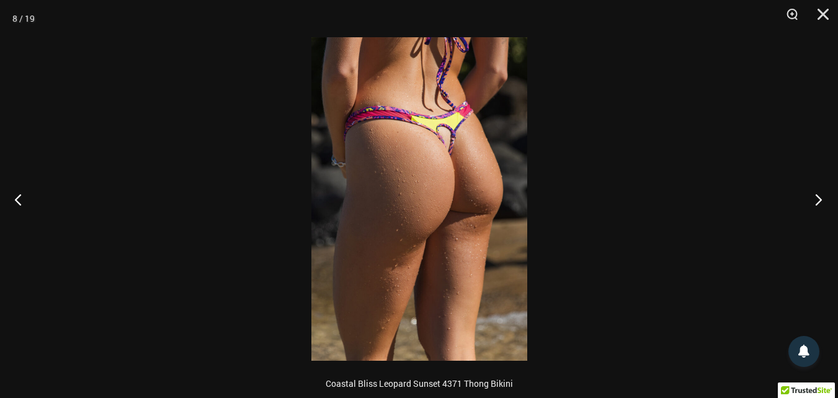
click at [814, 200] on button "Next" at bounding box center [815, 199] width 47 height 62
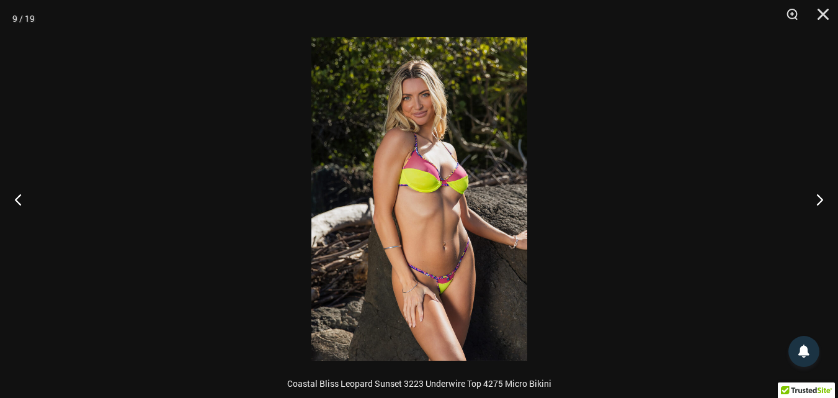
click at [457, 140] on img at bounding box center [419, 198] width 216 height 323
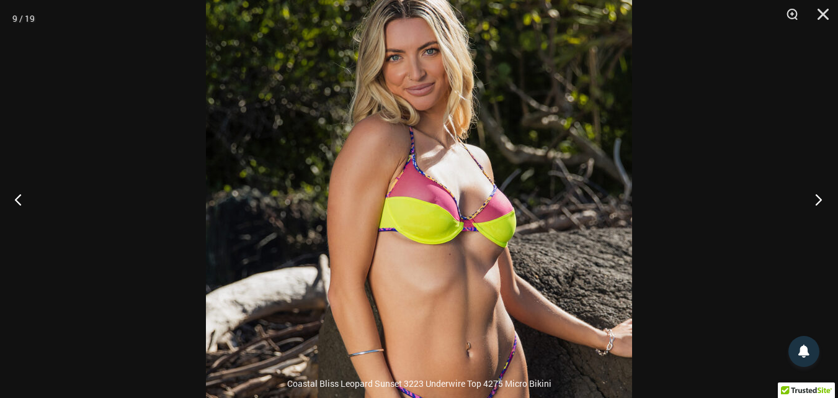
click at [817, 195] on button "Next" at bounding box center [815, 199] width 47 height 62
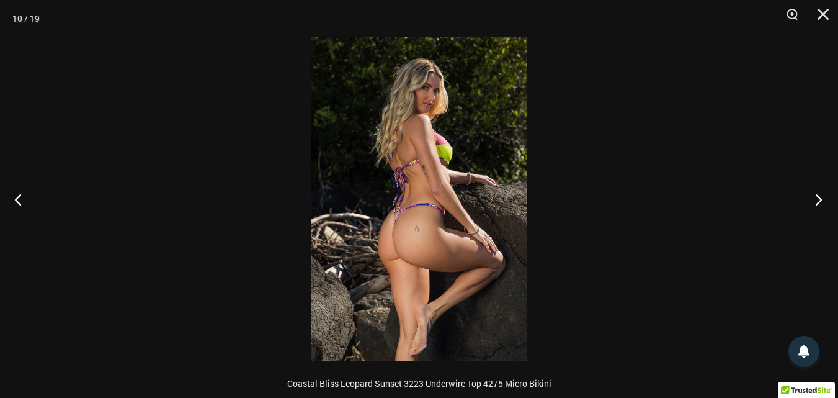
click at [817, 195] on button "Next" at bounding box center [815, 199] width 47 height 62
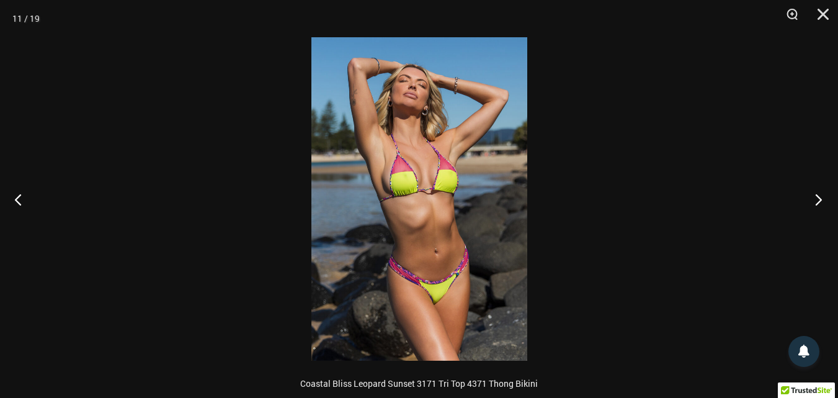
click at [817, 195] on button "Next" at bounding box center [815, 199] width 47 height 62
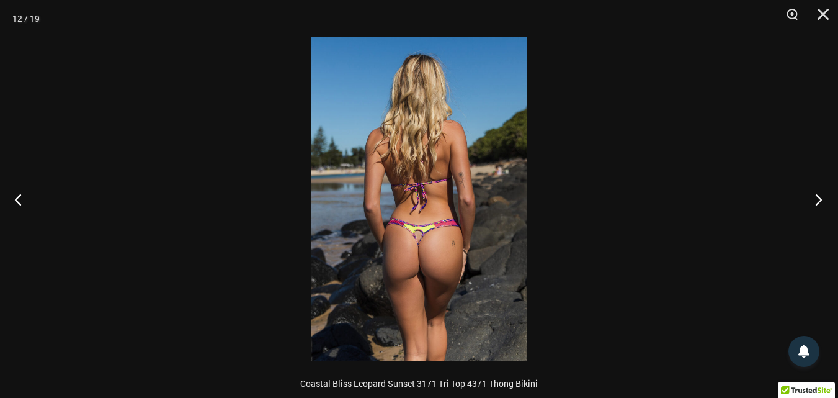
click at [817, 195] on button "Next" at bounding box center [815, 199] width 47 height 62
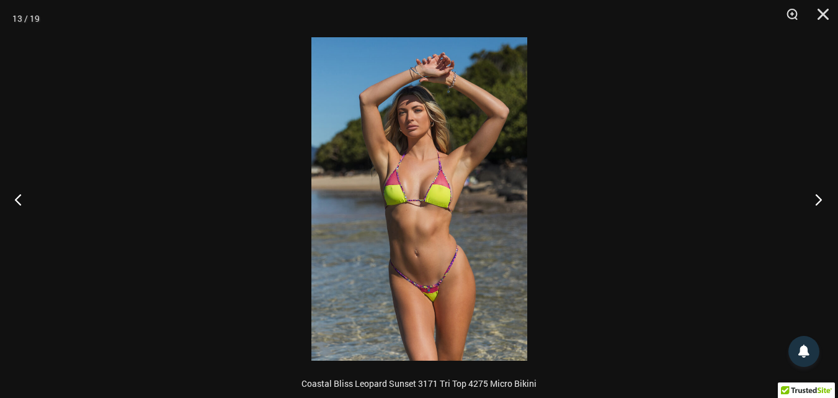
click at [817, 195] on button "Next" at bounding box center [815, 199] width 47 height 62
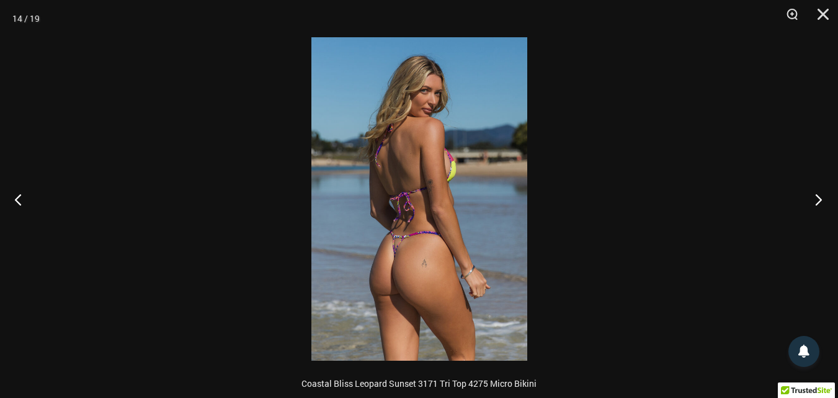
click at [817, 195] on button "Next" at bounding box center [815, 199] width 47 height 62
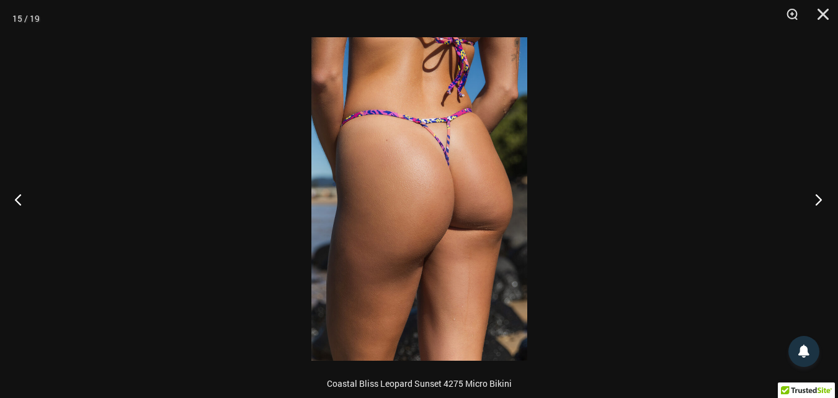
click at [817, 195] on button "Next" at bounding box center [815, 199] width 47 height 62
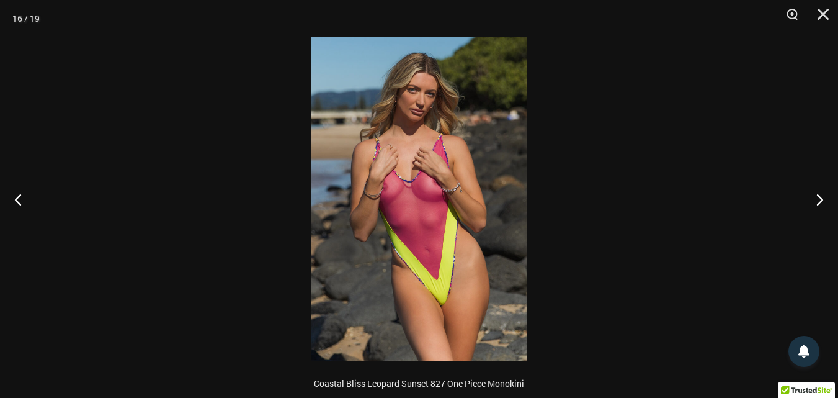
click at [417, 157] on img at bounding box center [419, 198] width 216 height 323
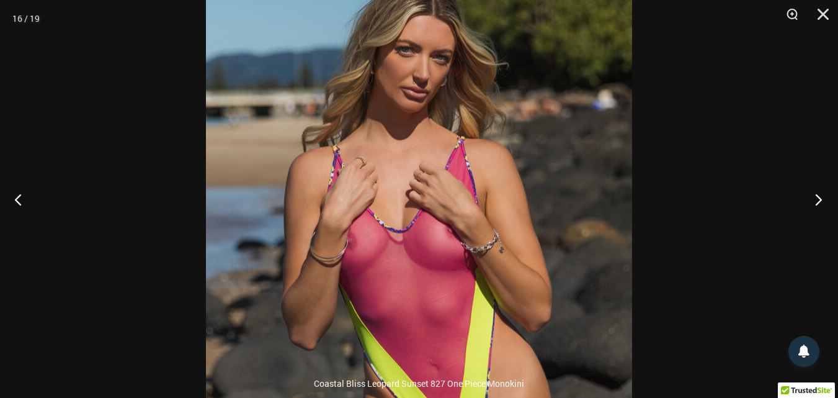
click at [817, 198] on button "Next" at bounding box center [815, 199] width 47 height 62
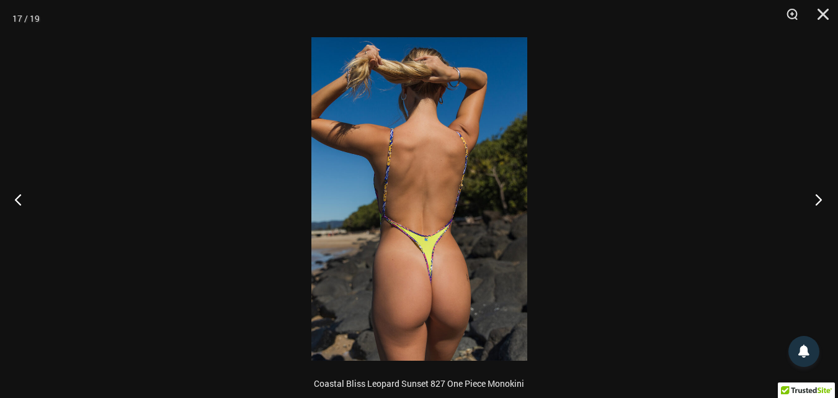
click at [817, 198] on button "Next" at bounding box center [815, 199] width 47 height 62
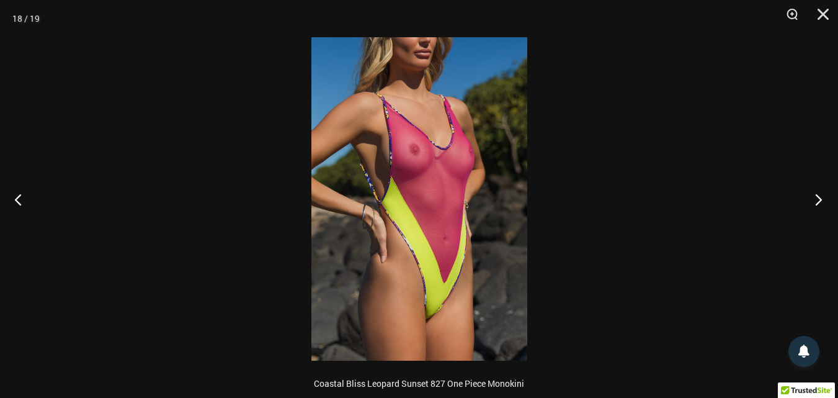
click at [817, 198] on button "Next" at bounding box center [815, 199] width 47 height 62
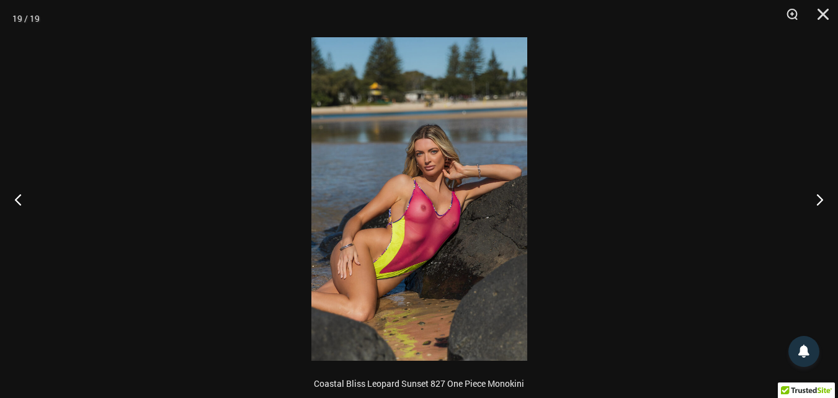
click at [426, 205] on img at bounding box center [419, 198] width 216 height 323
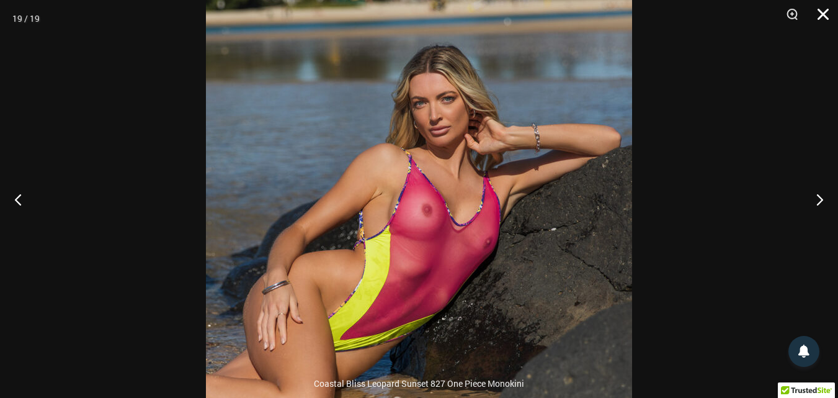
click at [822, 15] on button "Close" at bounding box center [819, 18] width 31 height 37
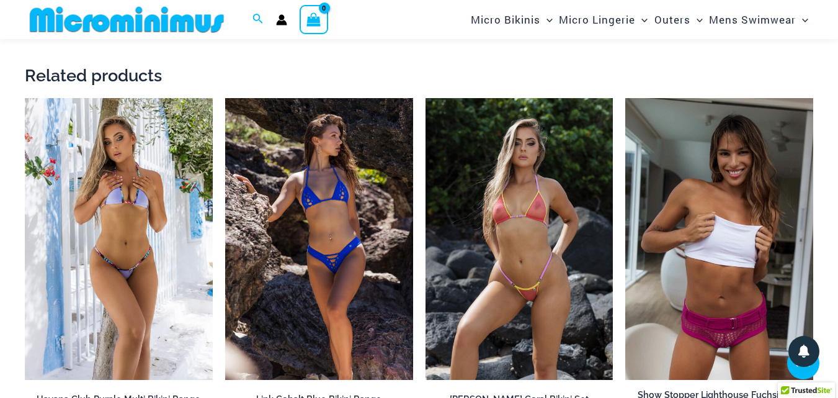
scroll to position [3073, 0]
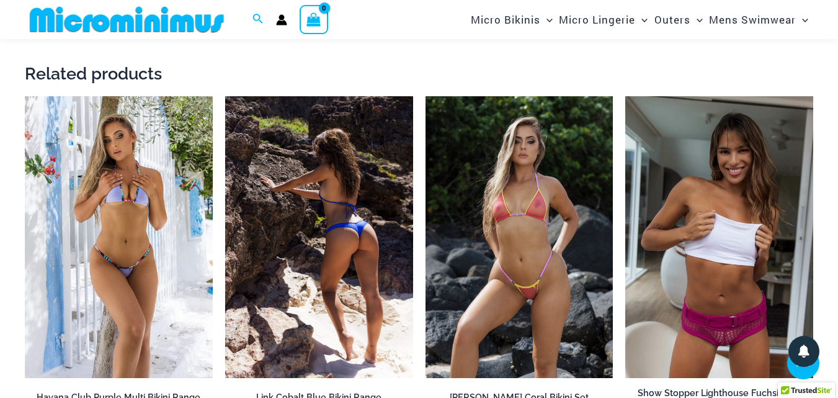
click at [315, 190] on img at bounding box center [319, 237] width 188 height 282
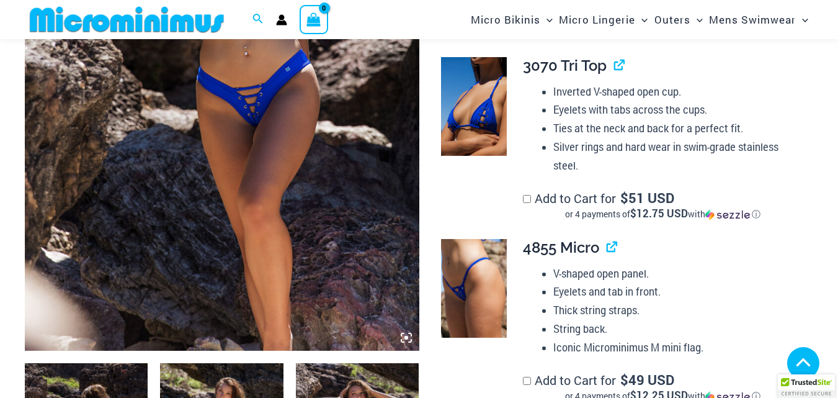
scroll to position [490, 0]
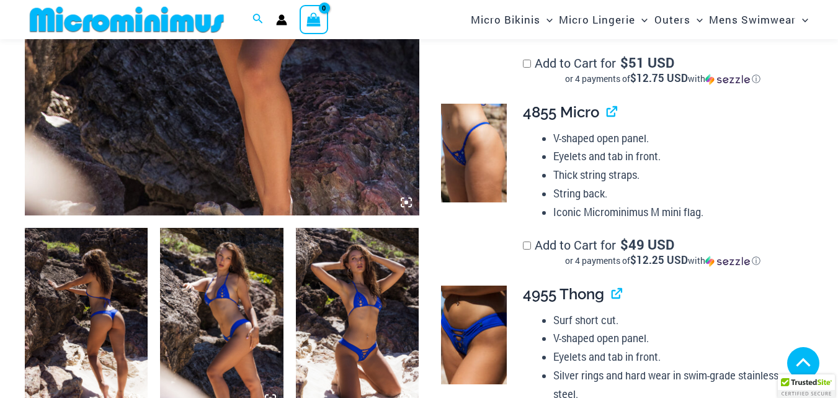
click at [99, 228] on img at bounding box center [86, 320] width 123 height 185
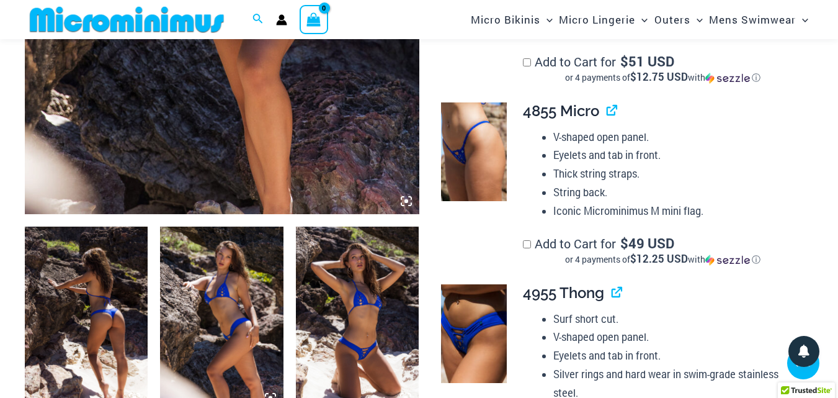
scroll to position [513, 0]
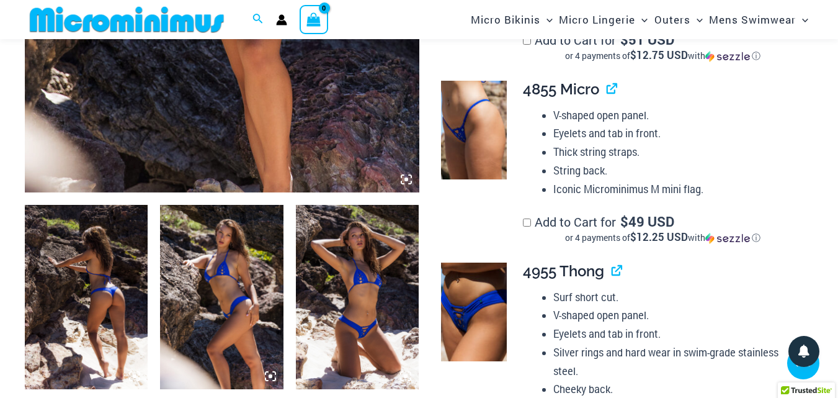
click at [92, 269] on img at bounding box center [86, 297] width 123 height 185
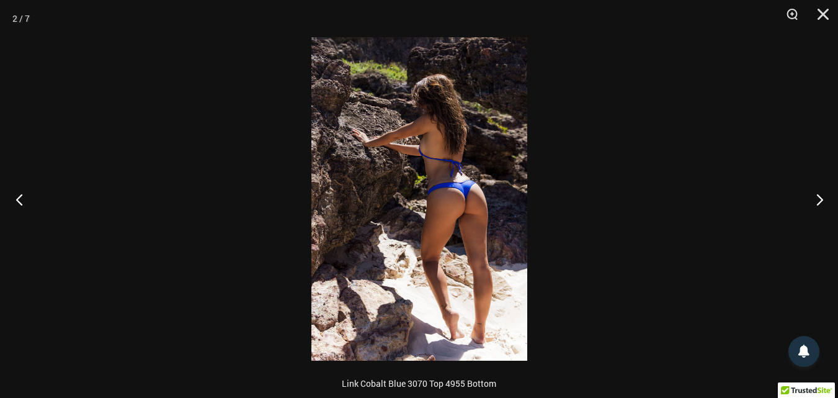
click at [19, 199] on button "Previous" at bounding box center [23, 199] width 47 height 62
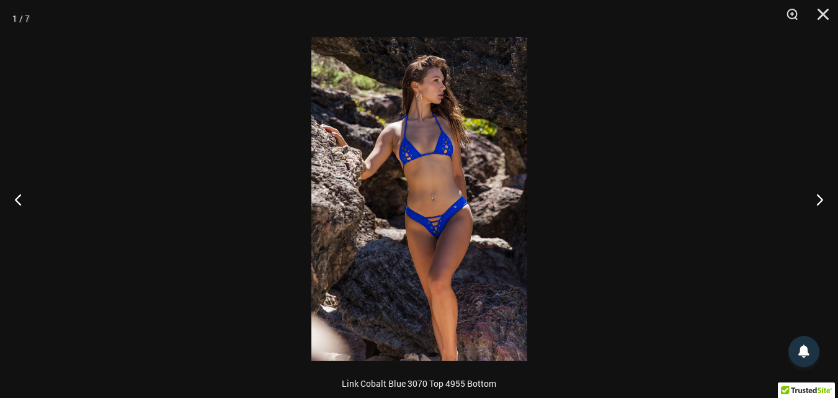
click at [423, 120] on img at bounding box center [419, 198] width 216 height 323
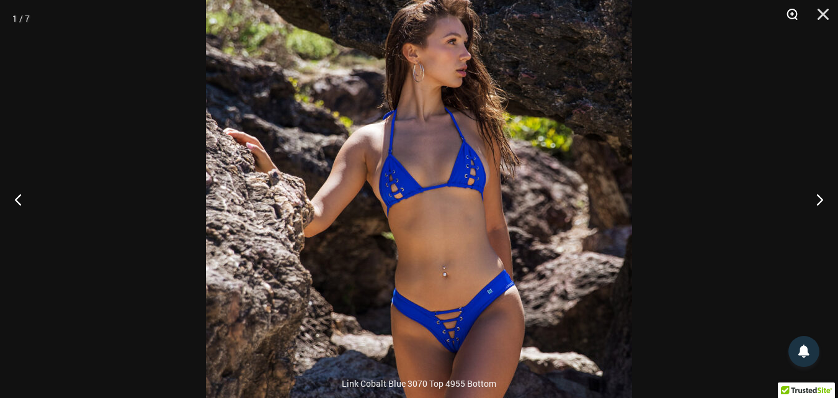
click at [790, 16] on button "Zoom" at bounding box center [788, 18] width 31 height 37
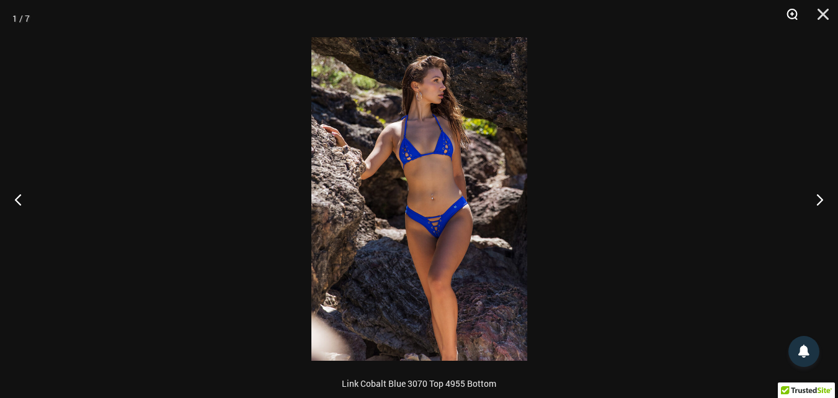
click at [790, 16] on button "Zoom" at bounding box center [788, 18] width 31 height 37
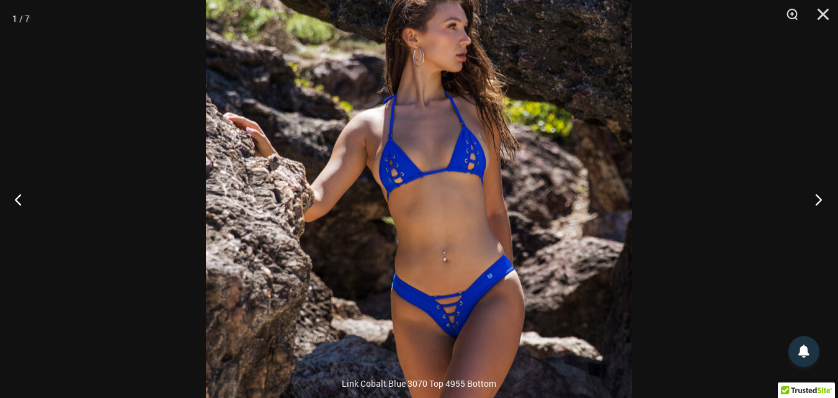
click at [820, 199] on button "Next" at bounding box center [815, 199] width 47 height 62
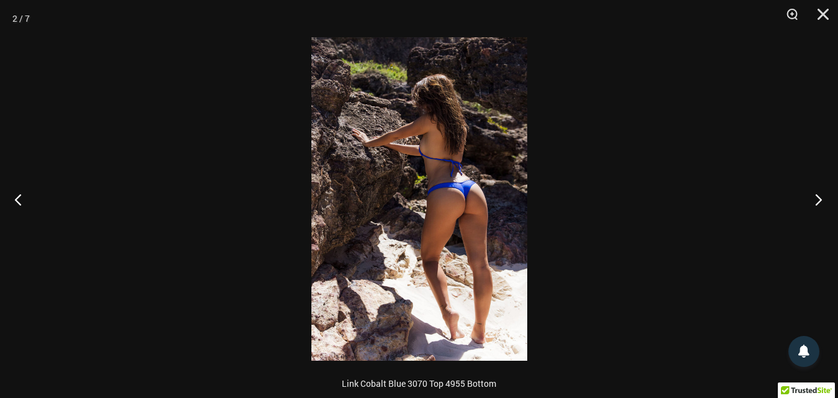
click at [820, 199] on button "Next" at bounding box center [815, 199] width 47 height 62
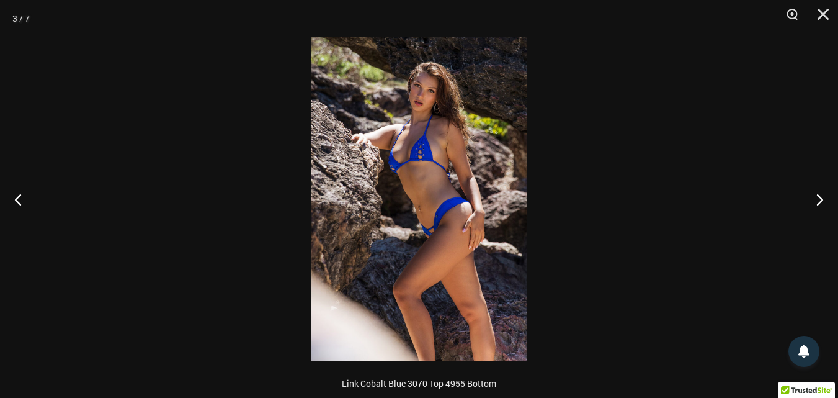
click at [434, 104] on img at bounding box center [419, 198] width 216 height 323
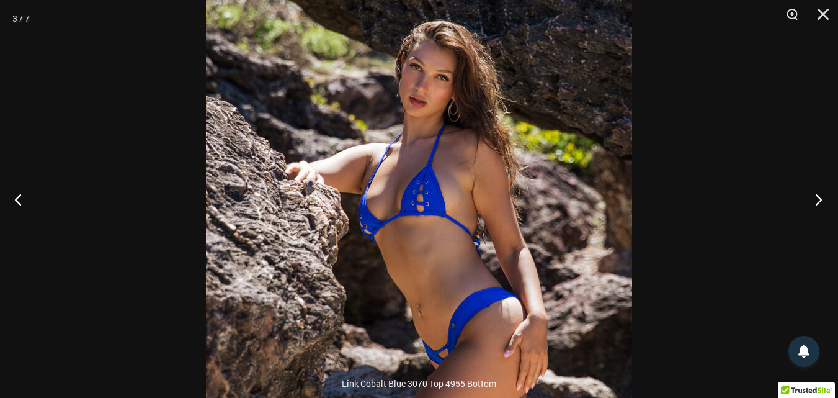
click at [817, 198] on button "Next" at bounding box center [815, 199] width 47 height 62
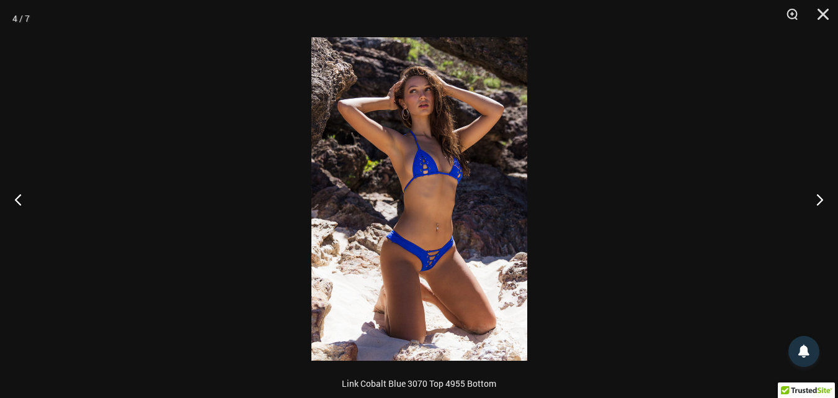
click at [431, 132] on img at bounding box center [419, 198] width 216 height 323
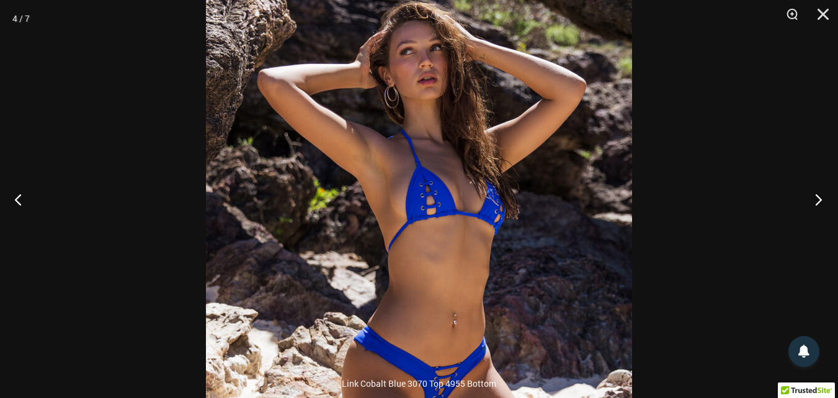
click at [817, 200] on button "Next" at bounding box center [815, 199] width 47 height 62
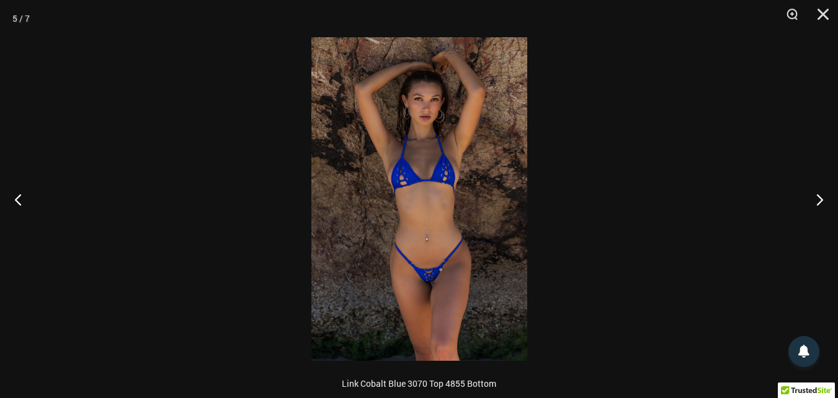
click at [429, 151] on img at bounding box center [419, 198] width 216 height 323
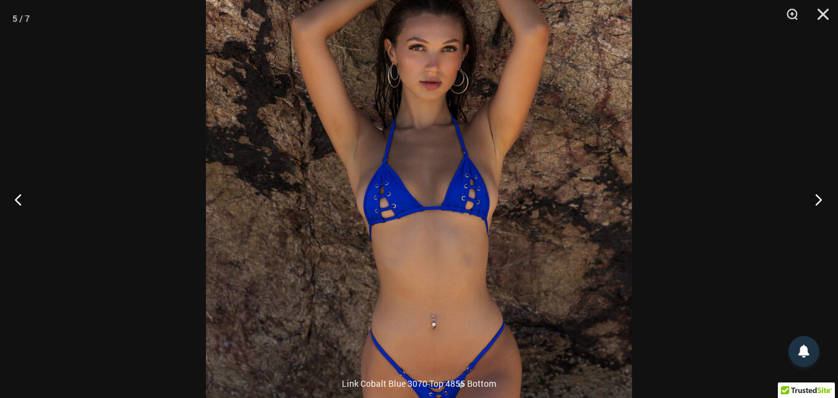
click at [818, 200] on button "Next" at bounding box center [815, 199] width 47 height 62
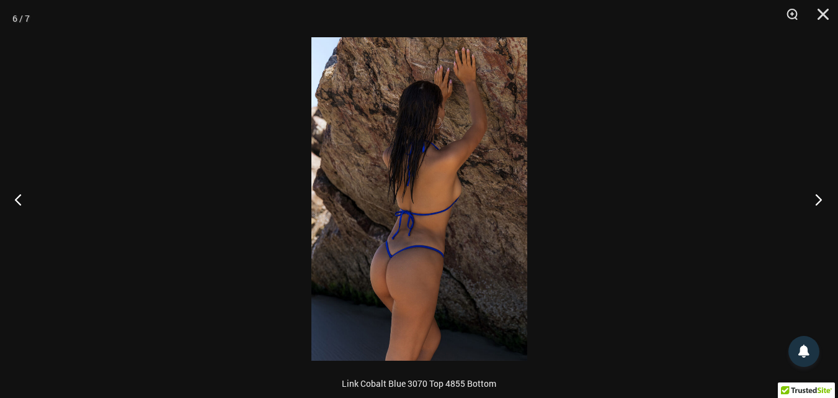
click at [818, 200] on button "Next" at bounding box center [815, 199] width 47 height 62
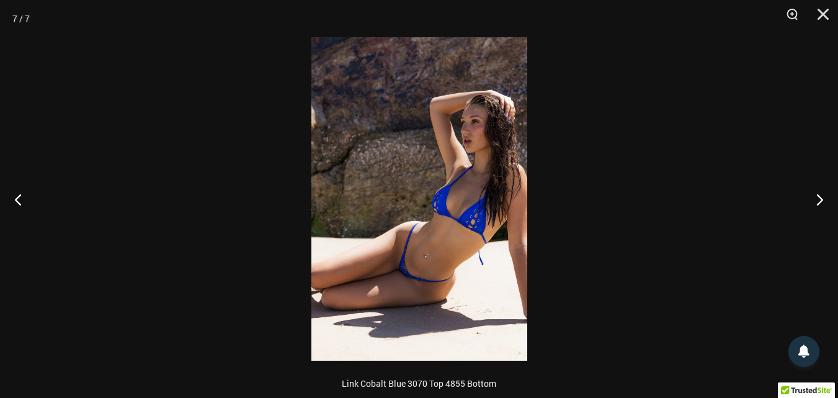
click at [466, 191] on img at bounding box center [419, 198] width 216 height 323
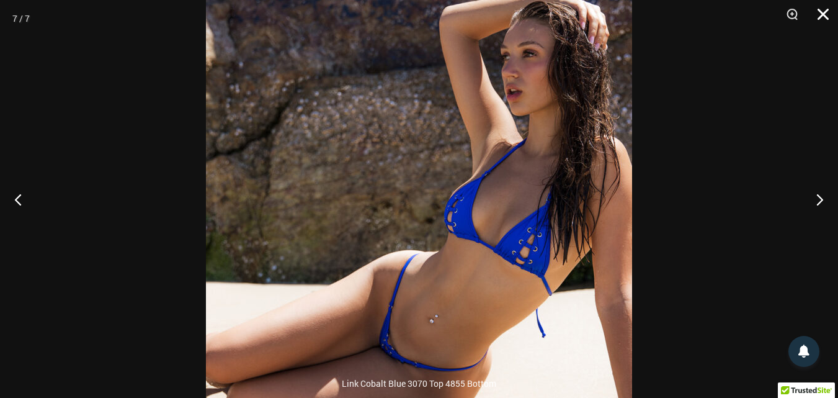
click at [819, 16] on button "Close" at bounding box center [819, 18] width 31 height 37
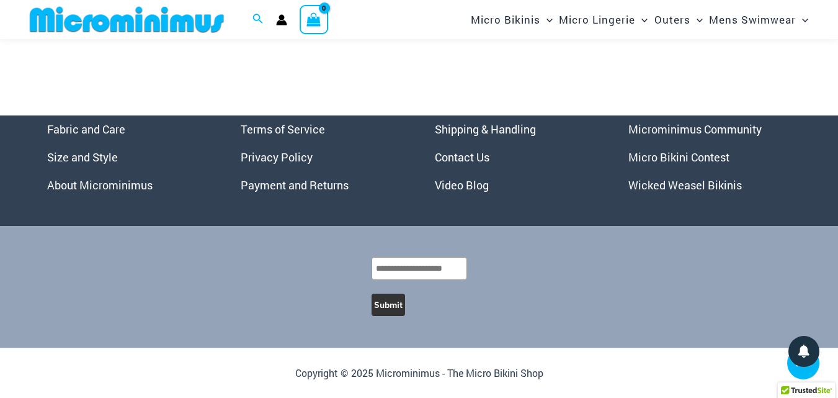
scroll to position [4375, 0]
click at [665, 184] on link "Wicked Weasel Bikinis" at bounding box center [686, 184] width 114 height 15
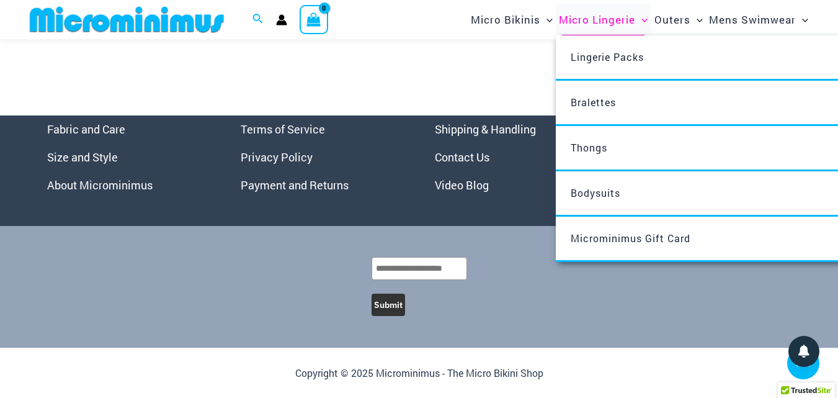
click at [588, 19] on span "Micro Lingerie" at bounding box center [597, 20] width 76 height 32
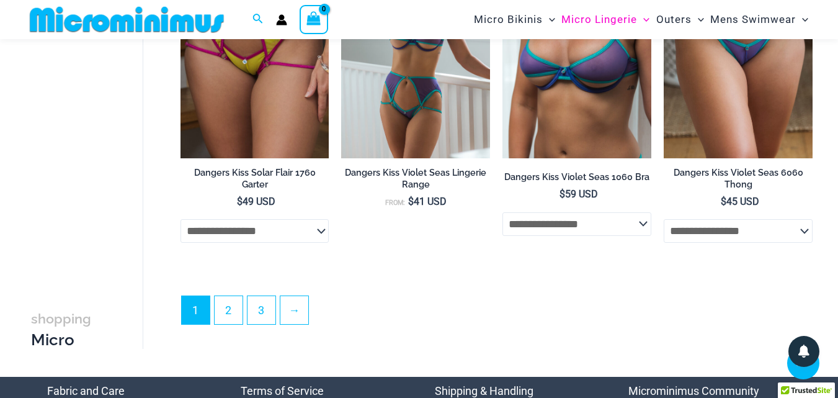
scroll to position [2725, 0]
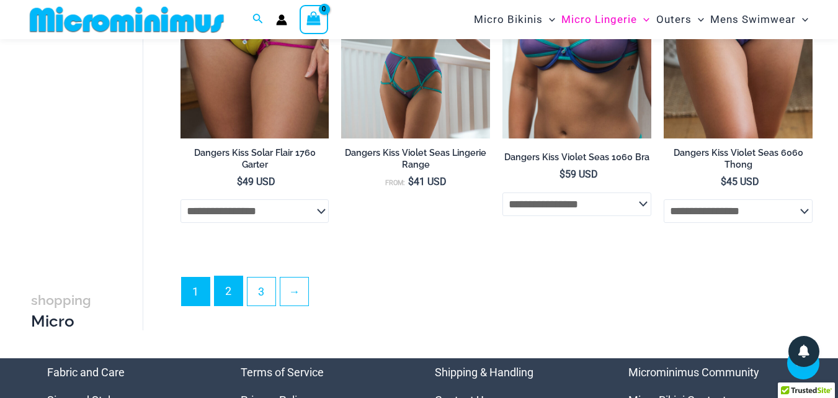
click at [228, 294] on link "2" at bounding box center [229, 290] width 28 height 29
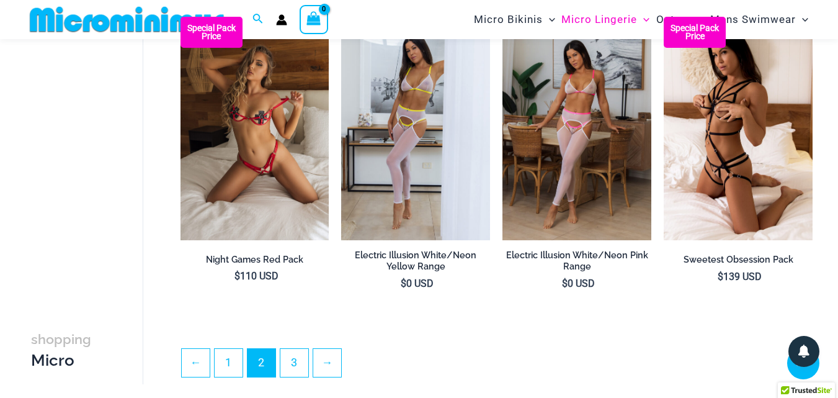
scroll to position [2562, 0]
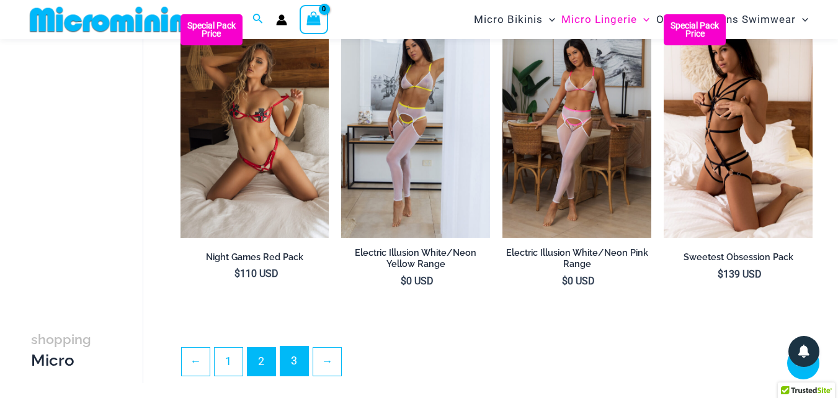
click at [290, 357] on link "3" at bounding box center [294, 360] width 28 height 29
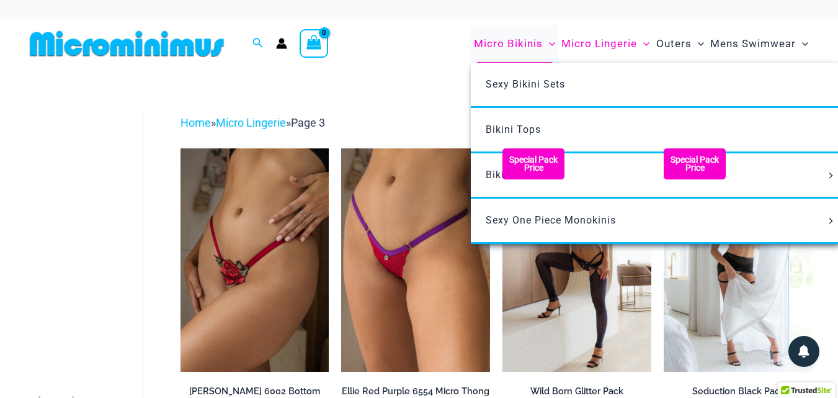
click at [505, 43] on span "Micro Bikinis" at bounding box center [508, 44] width 69 height 32
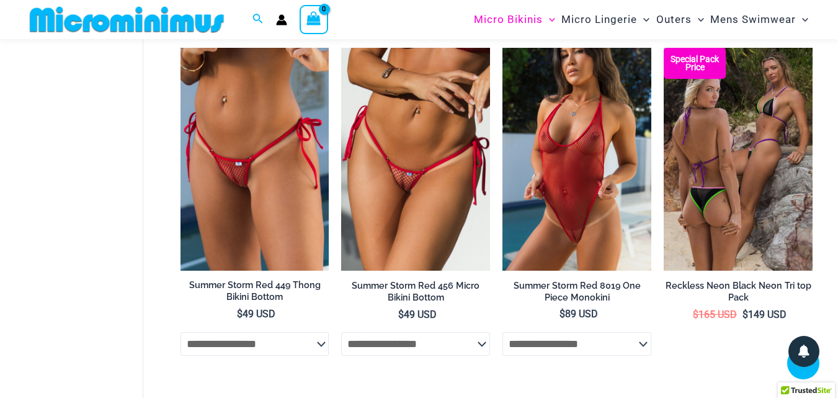
scroll to position [2810, 0]
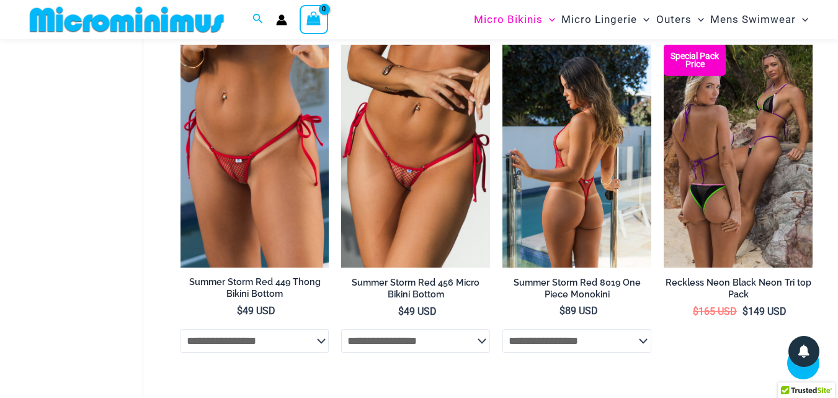
click at [543, 201] on img at bounding box center [577, 156] width 149 height 223
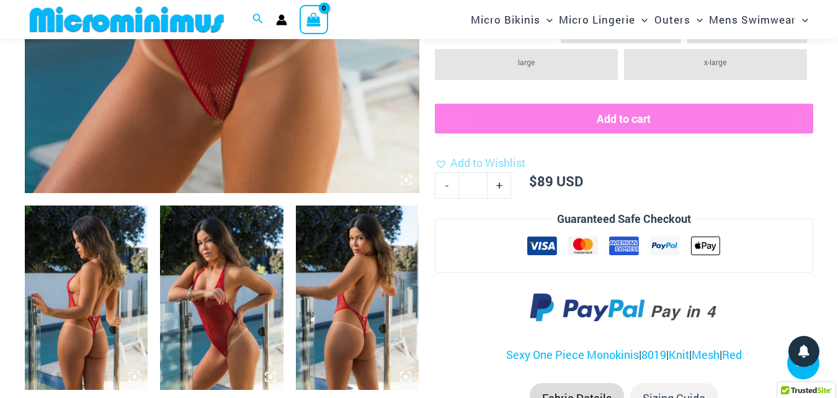
scroll to position [514, 0]
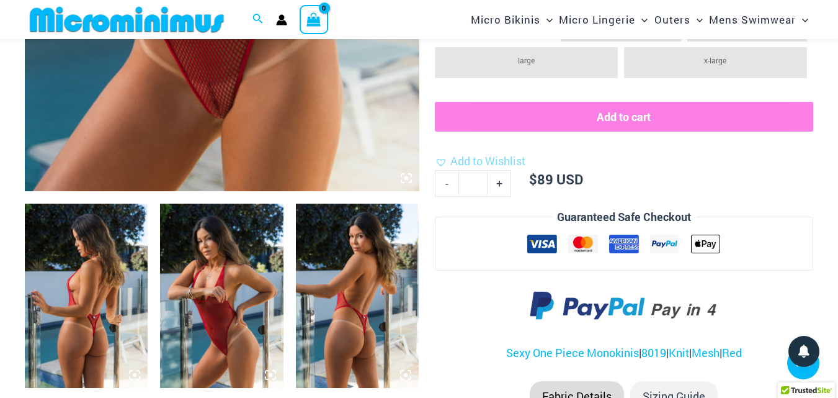
click at [78, 250] on img at bounding box center [86, 296] width 123 height 185
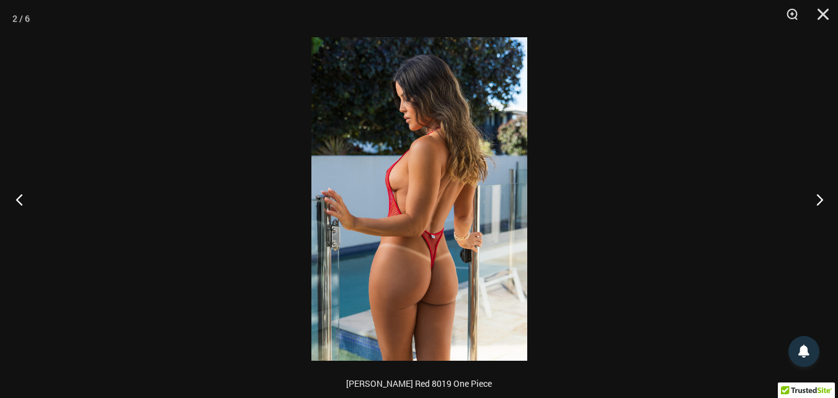
click at [19, 199] on button "Previous" at bounding box center [23, 199] width 47 height 62
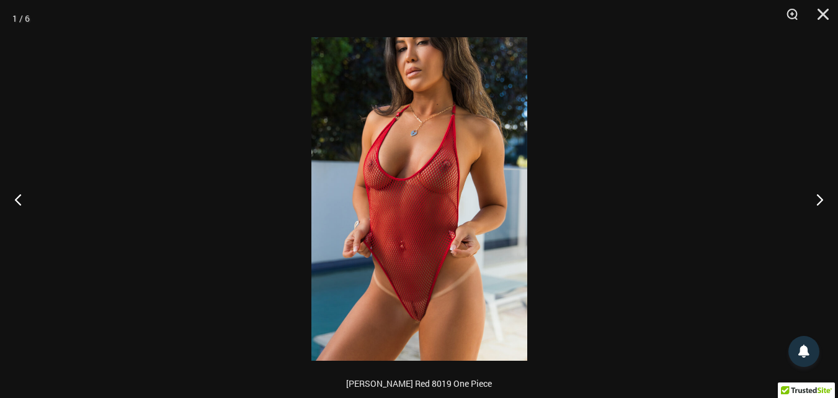
click at [426, 155] on img at bounding box center [419, 198] width 216 height 323
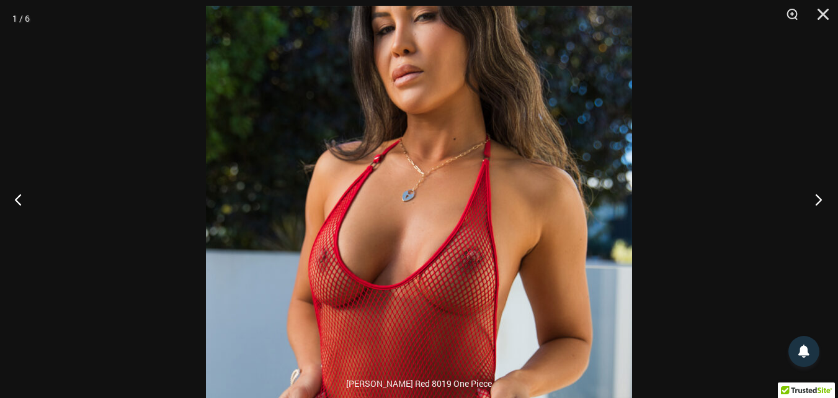
click at [820, 199] on button "Next" at bounding box center [815, 199] width 47 height 62
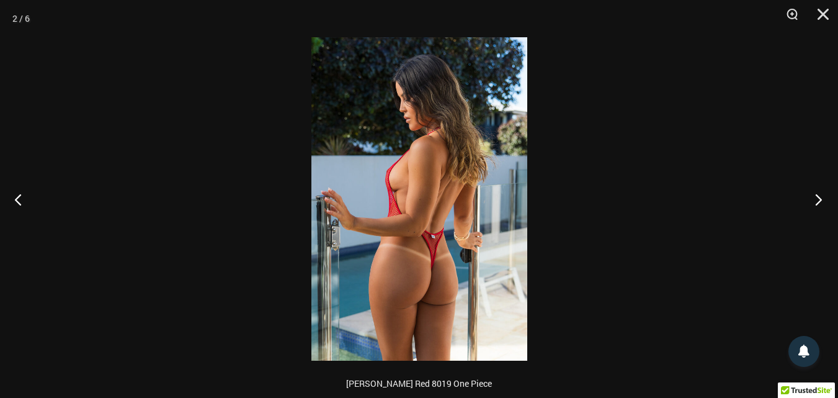
click at [820, 199] on button "Next" at bounding box center [815, 199] width 47 height 62
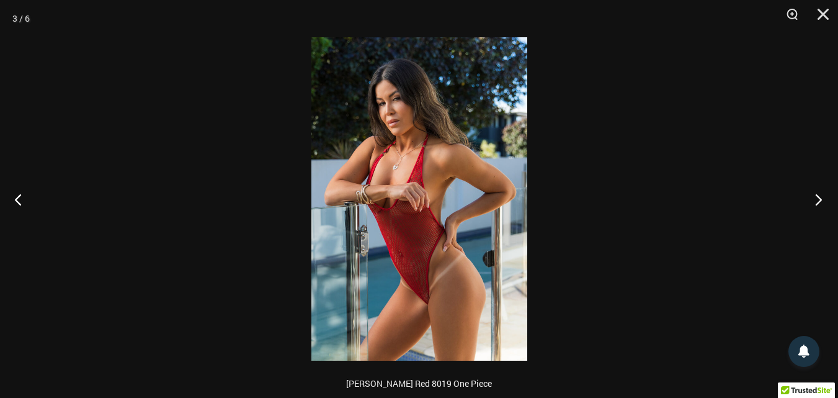
click at [820, 199] on button "Next" at bounding box center [815, 199] width 47 height 62
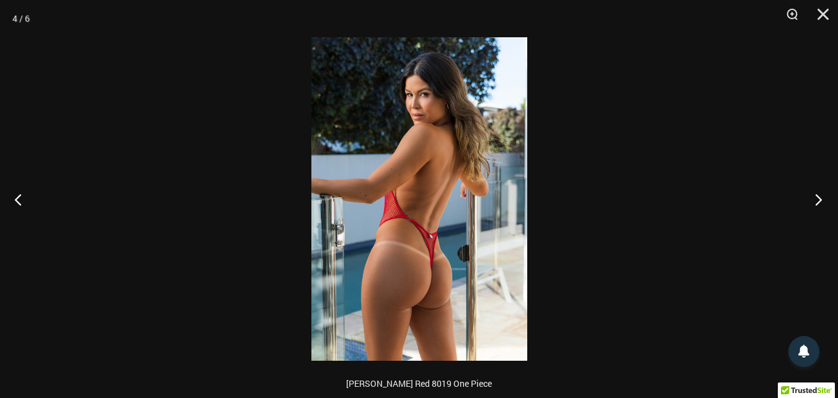
click at [820, 199] on button "Next" at bounding box center [815, 199] width 47 height 62
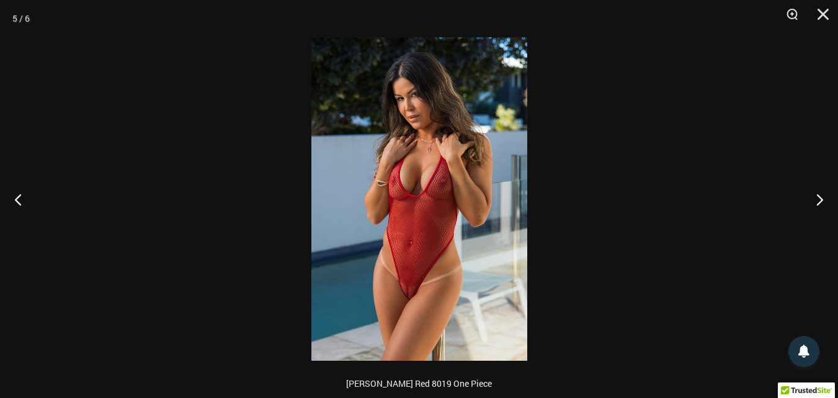
click at [401, 88] on img at bounding box center [419, 198] width 216 height 323
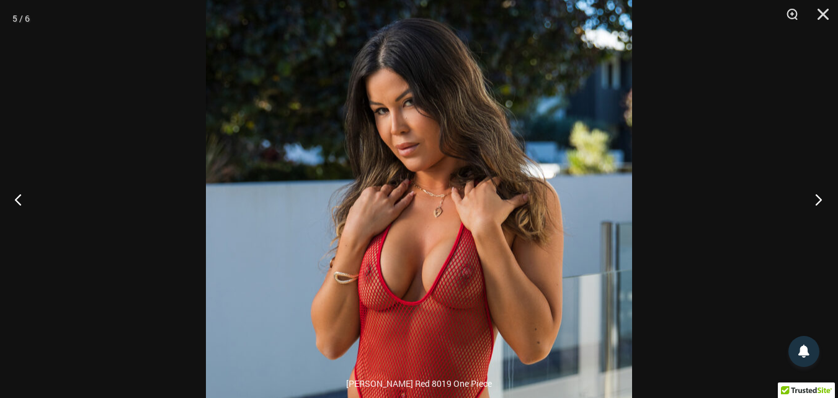
click at [819, 199] on button "Next" at bounding box center [815, 199] width 47 height 62
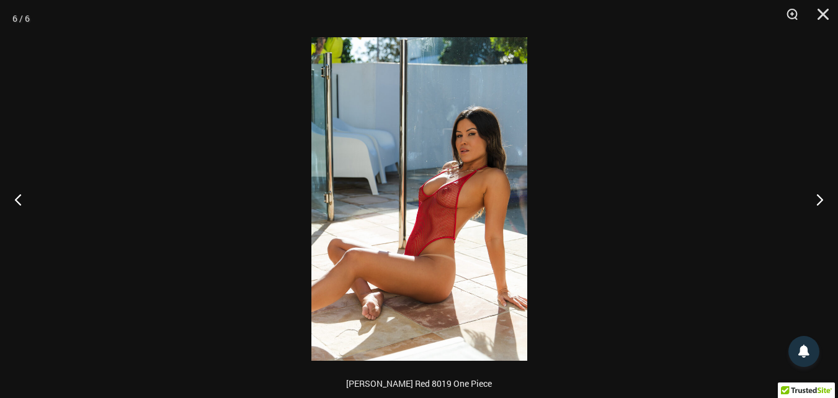
click at [456, 161] on img at bounding box center [419, 198] width 216 height 323
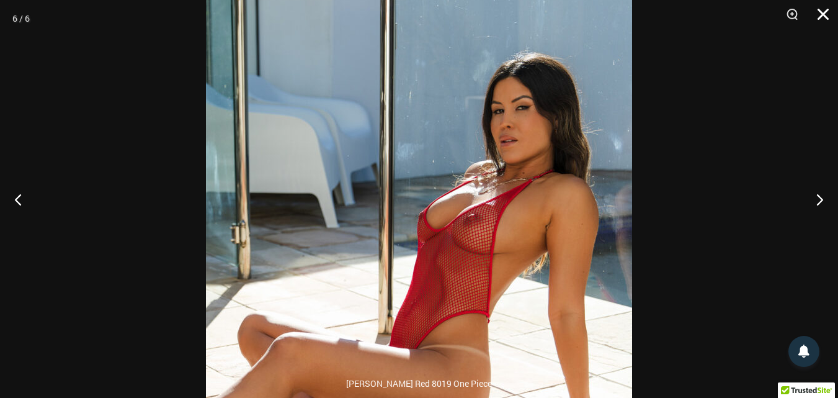
click at [820, 9] on button "Close" at bounding box center [819, 18] width 31 height 37
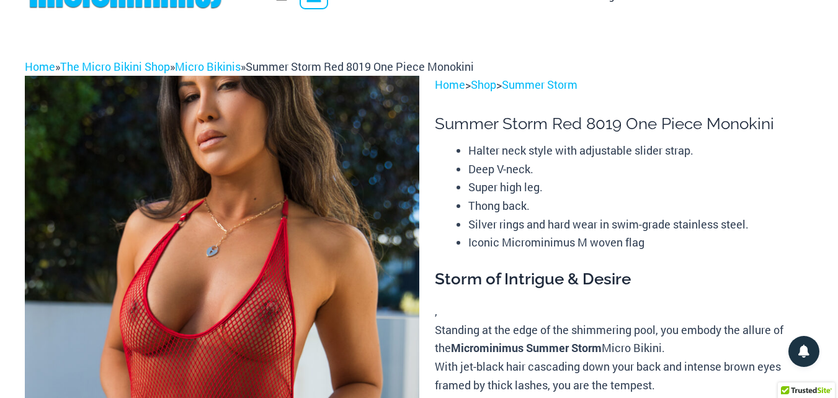
scroll to position [0, 0]
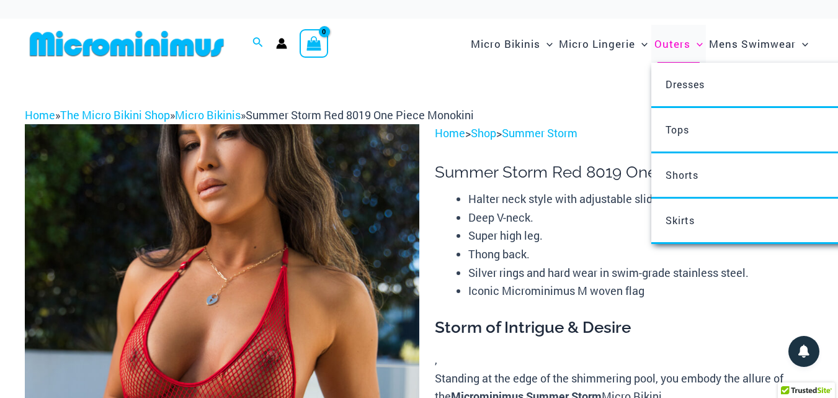
click at [668, 49] on span "Outers" at bounding box center [673, 44] width 36 height 32
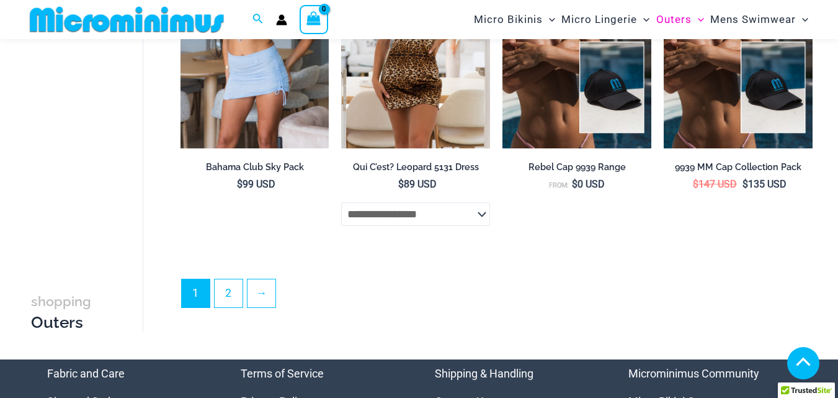
scroll to position [2687, 0]
